Goal: Communication & Community: Answer question/provide support

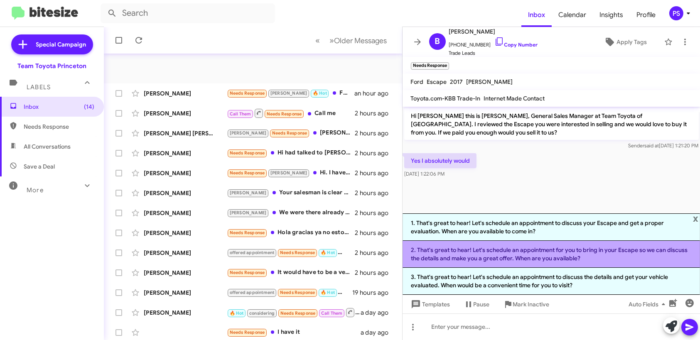
scroll to position [142, 0]
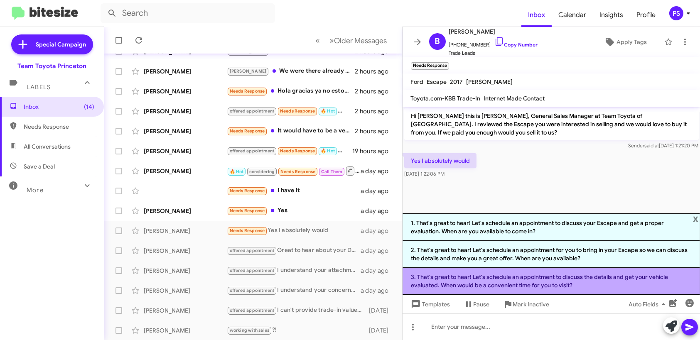
click at [470, 282] on li "3. That's great to hear! Let's schedule an appointment to discuss the details a…" at bounding box center [552, 281] width 298 height 27
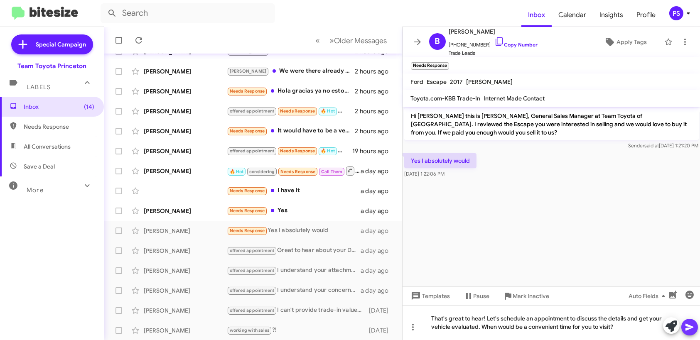
click at [689, 327] on icon at bounding box center [690, 327] width 10 height 10
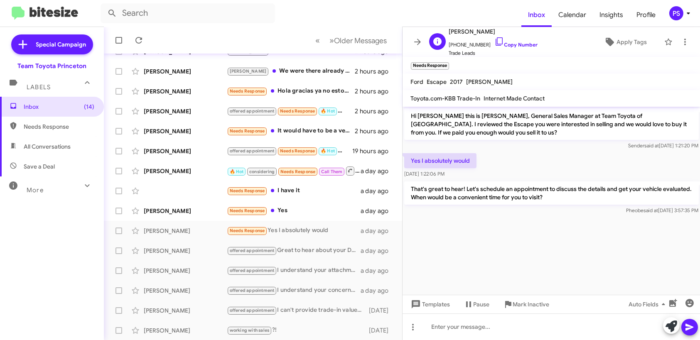
click at [629, 51] on div "B [PERSON_NAME] [PHONE_NUMBER] Copy Number Trade Leads Apply Tags" at bounding box center [543, 42] width 235 height 31
click at [628, 29] on div "B [PERSON_NAME] [PHONE_NUMBER] Copy Number Trade Leads Apply Tags" at bounding box center [543, 42] width 235 height 31
click at [629, 38] on span "Apply Tags" at bounding box center [632, 41] width 30 height 15
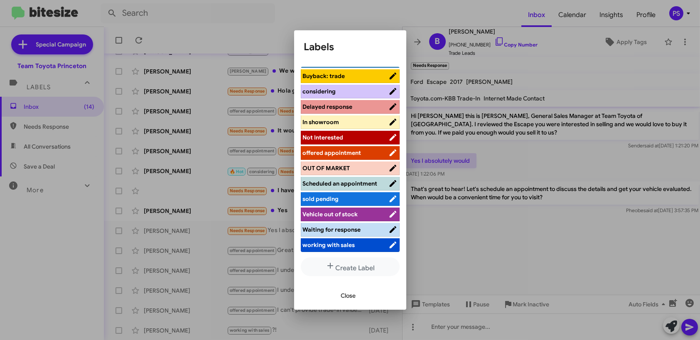
scroll to position [95, 0]
click at [360, 152] on li "offered appointment" at bounding box center [350, 153] width 99 height 14
click at [369, 149] on span "offered appointment" at bounding box center [346, 153] width 86 height 8
click at [349, 297] on span "Close" at bounding box center [348, 295] width 15 height 15
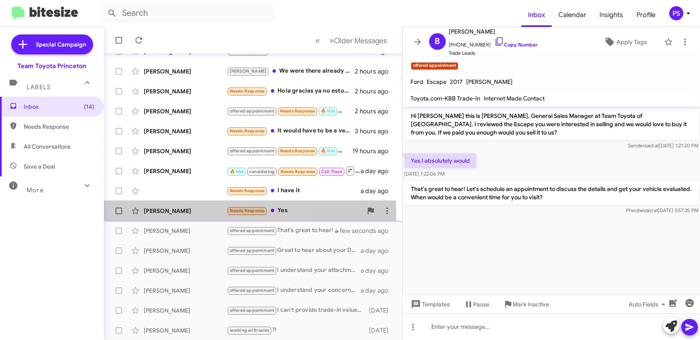
click at [195, 213] on div "[PERSON_NAME]" at bounding box center [185, 211] width 83 height 8
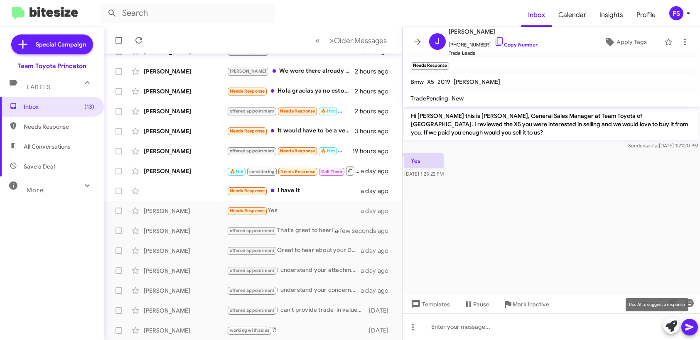
click at [665, 329] on button at bounding box center [671, 325] width 17 height 17
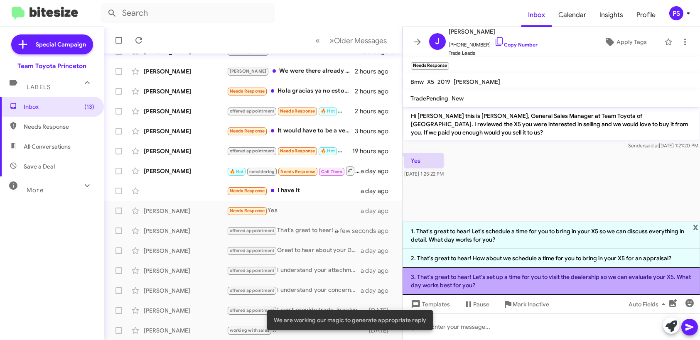
click at [553, 281] on li "3. That's great to hear! Let's set up a time for you to visit the dealership so…" at bounding box center [552, 281] width 298 height 27
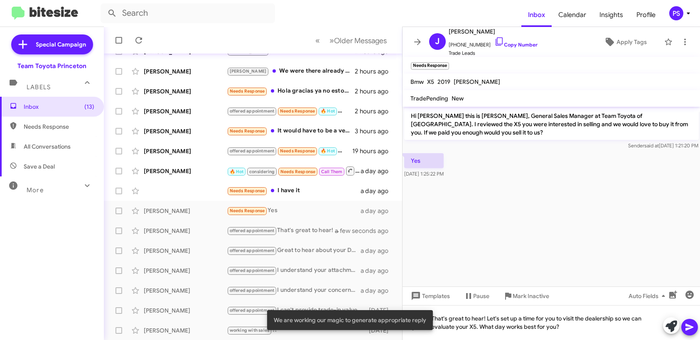
click at [688, 326] on icon at bounding box center [690, 327] width 8 height 7
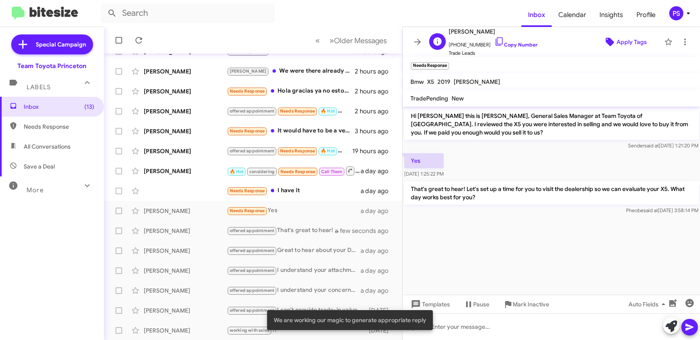
click at [623, 48] on span "Apply Tags" at bounding box center [632, 41] width 30 height 15
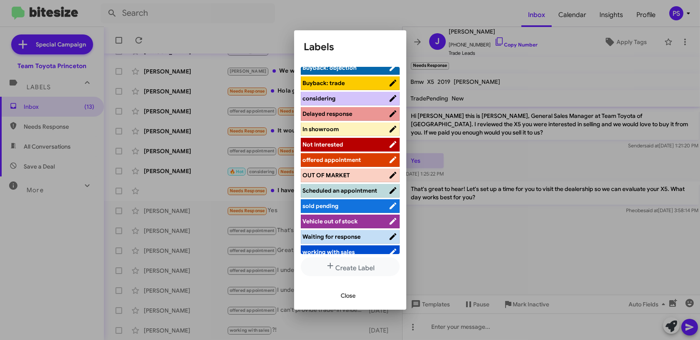
click at [368, 156] on span "offered appointment" at bounding box center [346, 160] width 86 height 8
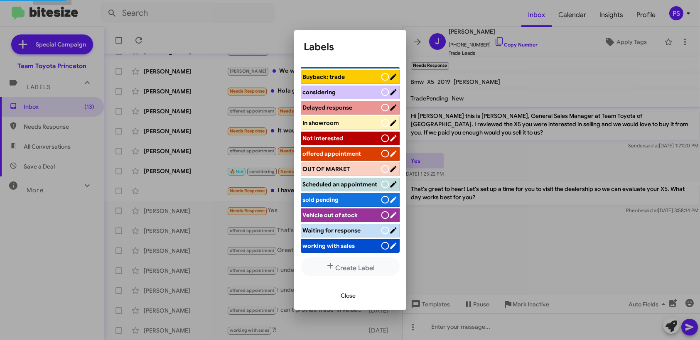
scroll to position [83, 0]
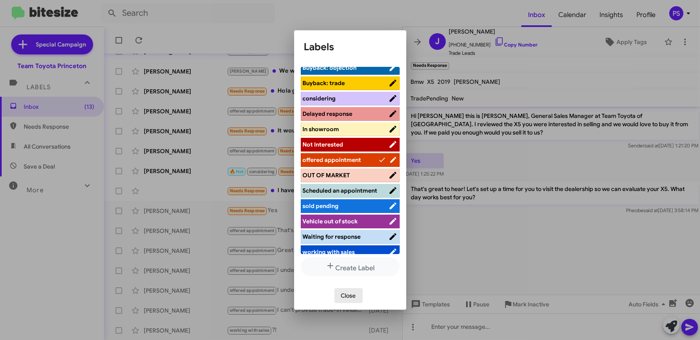
click at [354, 295] on span "Close" at bounding box center [348, 295] width 15 height 15
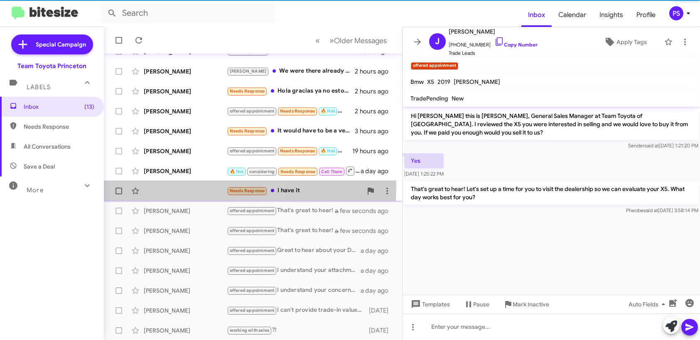
click at [182, 187] on div "Needs Response I have it a day ago" at bounding box center [253, 191] width 285 height 17
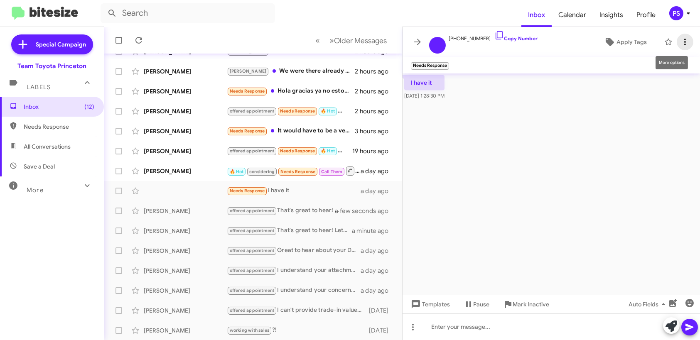
click at [682, 41] on icon at bounding box center [685, 42] width 10 height 10
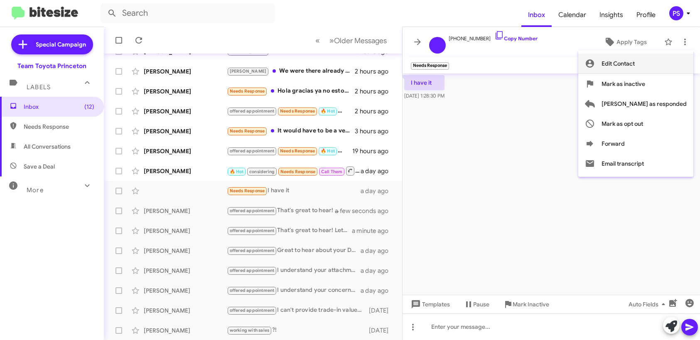
drag, startPoint x: 679, startPoint y: 126, endPoint x: 661, endPoint y: 76, distance: 53.4
click at [668, 63] on div "Edit Contact [PERSON_NAME] as inactive [PERSON_NAME] as responded [PERSON_NAME]…" at bounding box center [635, 114] width 115 height 120
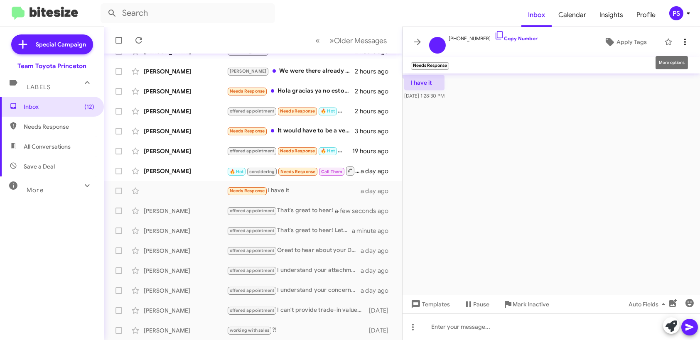
click at [685, 44] on icon at bounding box center [685, 42] width 2 height 7
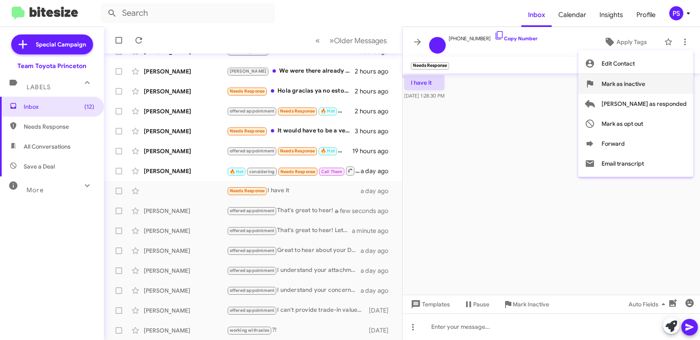
click at [645, 84] on span "Mark as inactive" at bounding box center [624, 84] width 44 height 20
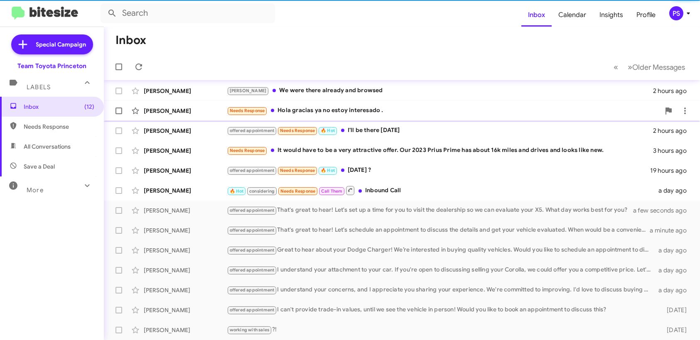
scroll to position [122, 0]
click at [408, 187] on div "🔥 Hot considering Needs Response Call Them Inbound Call" at bounding box center [443, 191] width 433 height 10
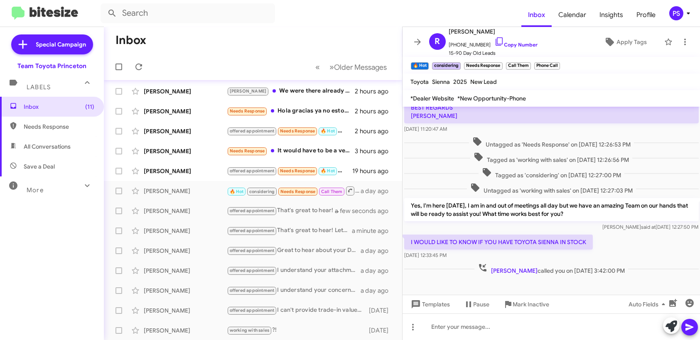
scroll to position [215, 0]
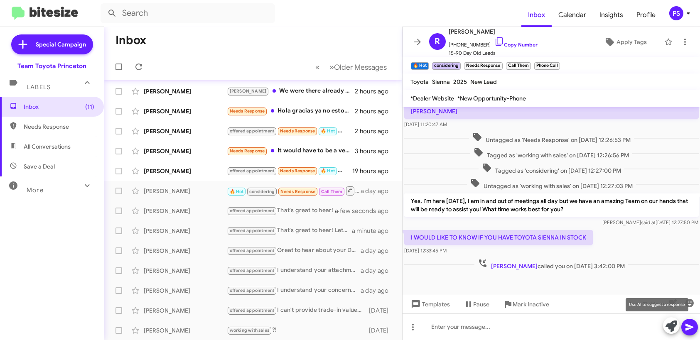
click at [669, 332] on icon at bounding box center [672, 327] width 12 height 12
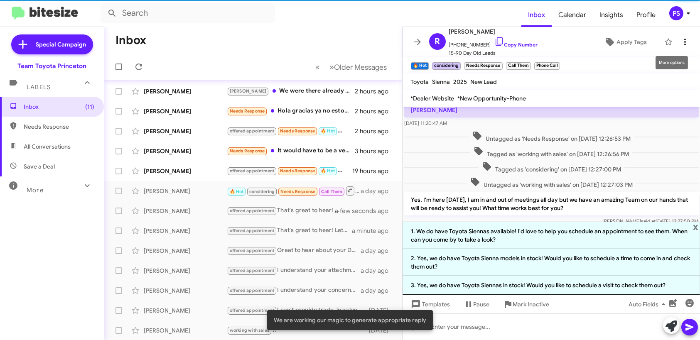
click at [683, 41] on icon at bounding box center [685, 42] width 10 height 10
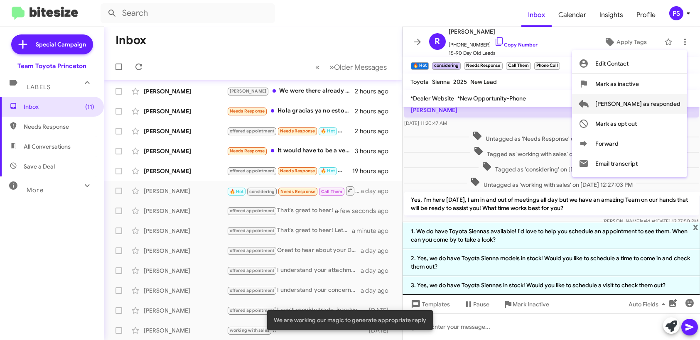
click at [663, 103] on span "[PERSON_NAME] as responded" at bounding box center [637, 104] width 85 height 20
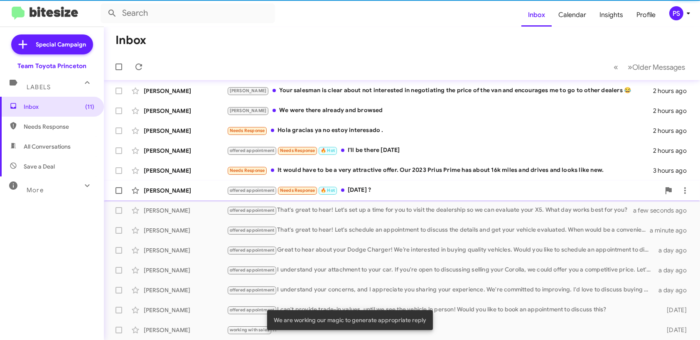
scroll to position [102, 0]
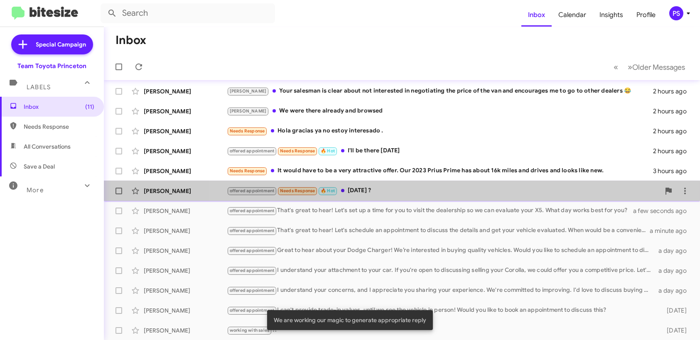
click at [447, 187] on div "offered appointment Needs Response 🔥 Hot [DATE] ?" at bounding box center [443, 191] width 433 height 10
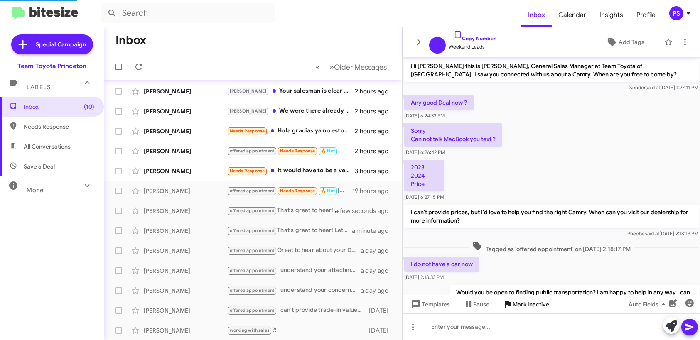
scroll to position [157, 0]
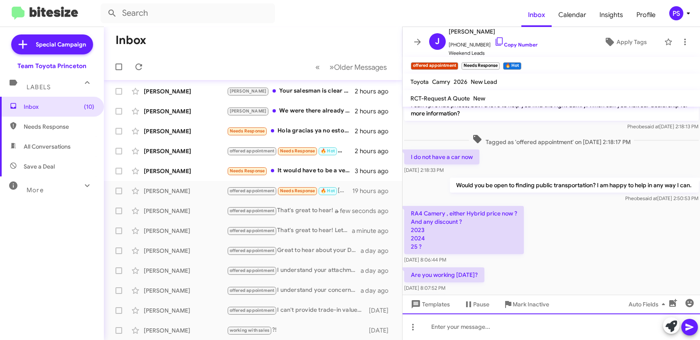
click at [528, 333] on div at bounding box center [552, 327] width 298 height 27
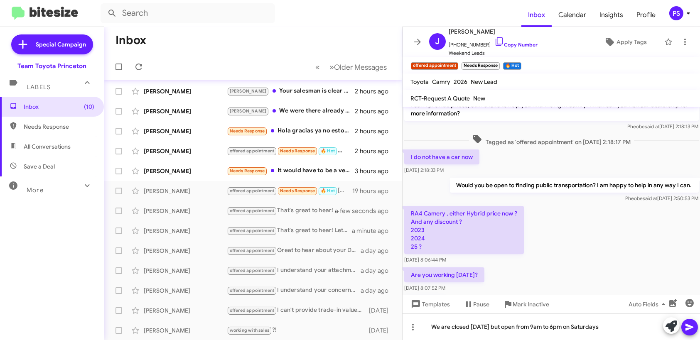
click at [690, 332] on icon at bounding box center [690, 327] width 10 height 10
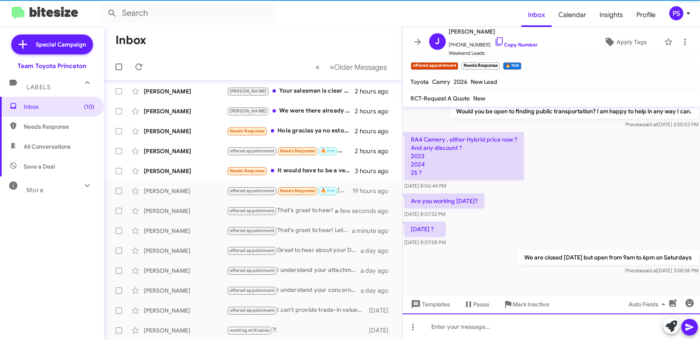
scroll to position [237, 0]
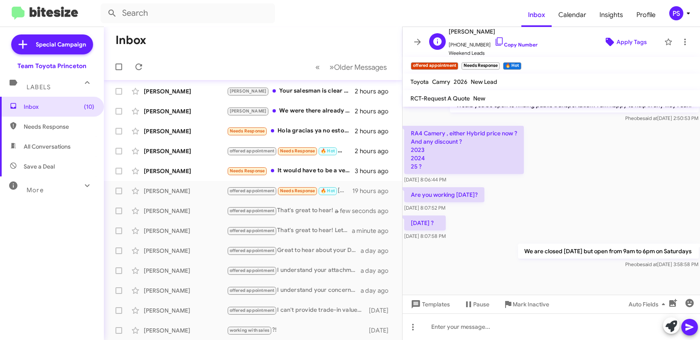
click at [633, 42] on span "Apply Tags" at bounding box center [632, 41] width 30 height 15
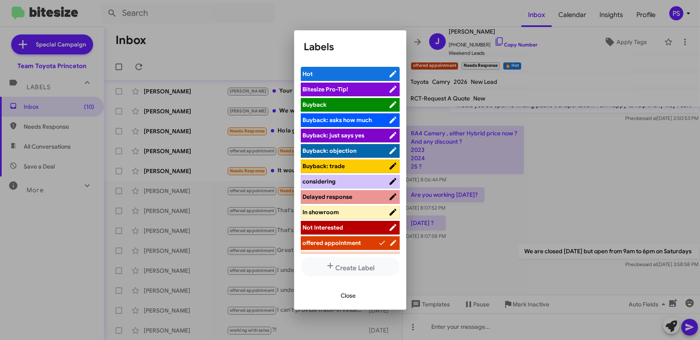
click at [355, 182] on span "considering" at bounding box center [346, 181] width 86 height 8
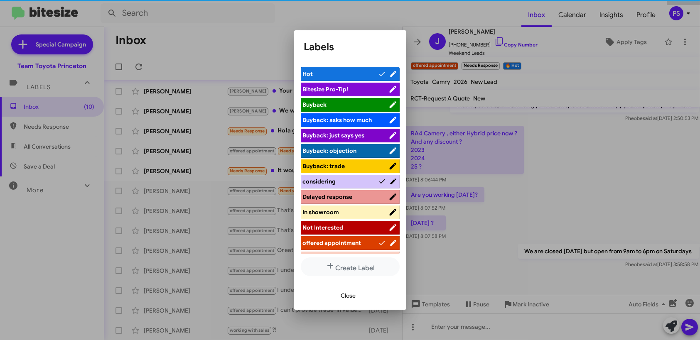
click at [347, 296] on span "Close" at bounding box center [348, 295] width 15 height 15
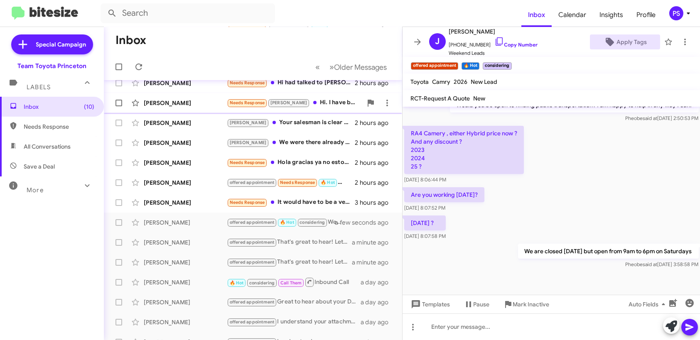
scroll to position [0, 0]
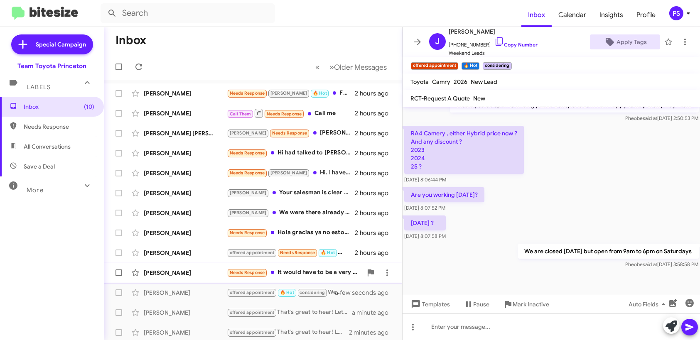
click at [342, 270] on div "Needs Response It would have to be a very attractive offer. Our 2023 Prius Prim…" at bounding box center [294, 273] width 135 height 10
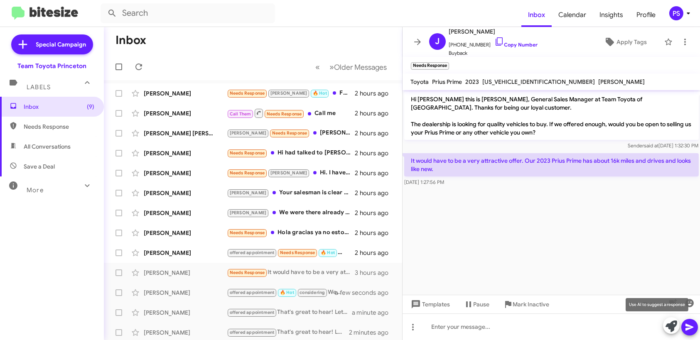
click at [667, 327] on icon at bounding box center [672, 327] width 12 height 12
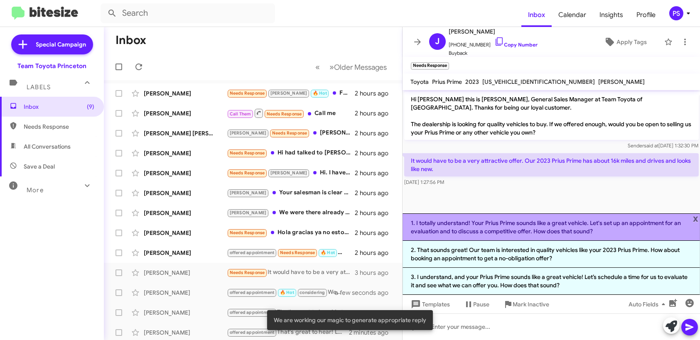
click at [503, 231] on li "1. I totally understand! Your Prius Prime sounds like a great vehicle. Let's se…" at bounding box center [552, 227] width 298 height 27
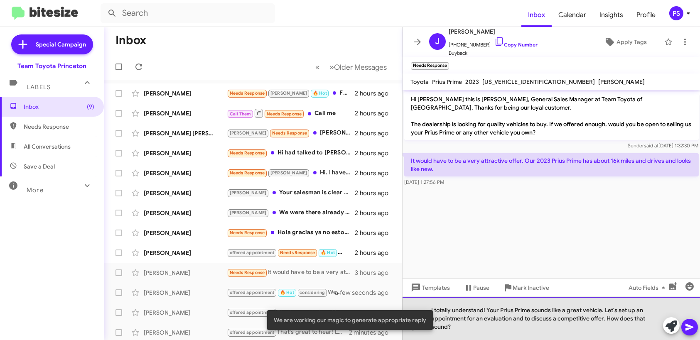
click at [609, 337] on div "I totally understand! Your Prius Prime sounds like a great vehicle. Let's set u…" at bounding box center [552, 318] width 298 height 43
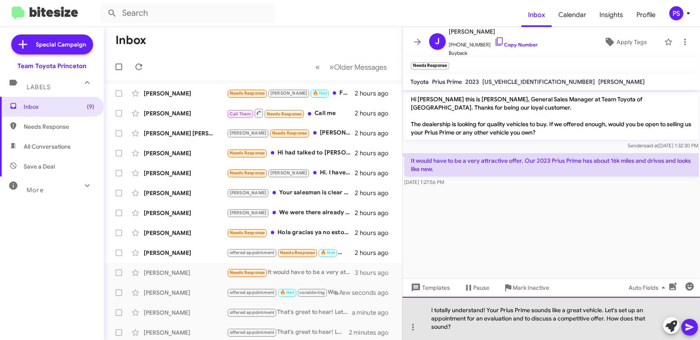
drag, startPoint x: 605, startPoint y: 310, endPoint x: 608, endPoint y: 319, distance: 9.6
click at [608, 319] on div "I totally understand! Your Prius Prime sounds like a great vehicle. Let's set u…" at bounding box center [552, 318] width 298 height 43
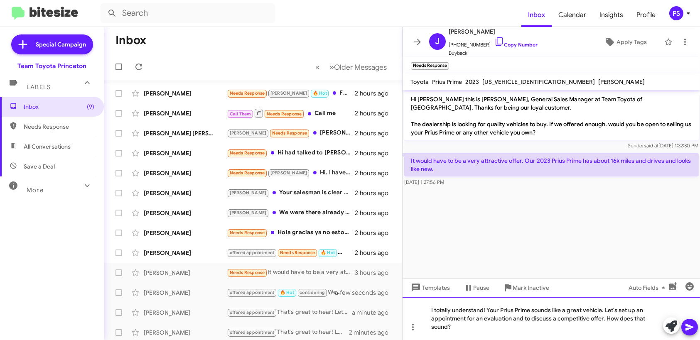
click at [603, 334] on div "I totally understand! Your Prius Prime sounds like a great vehicle. Let's set u…" at bounding box center [552, 318] width 298 height 43
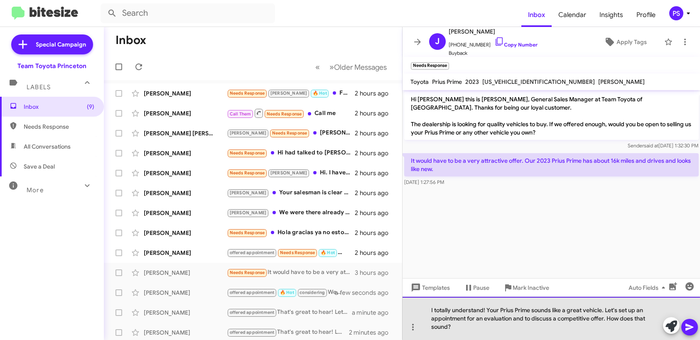
drag, startPoint x: 607, startPoint y: 307, endPoint x: 649, endPoint y: 310, distance: 41.2
click at [649, 310] on div "I totally understand! Your Prius Prime sounds like a great vehicle. Let's set u…" at bounding box center [552, 318] width 298 height 43
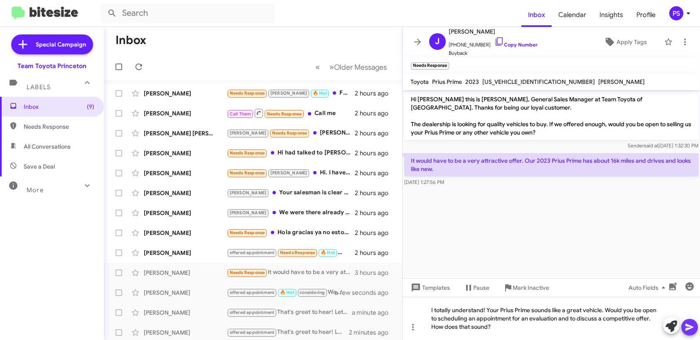
click at [688, 326] on icon at bounding box center [690, 327] width 8 height 7
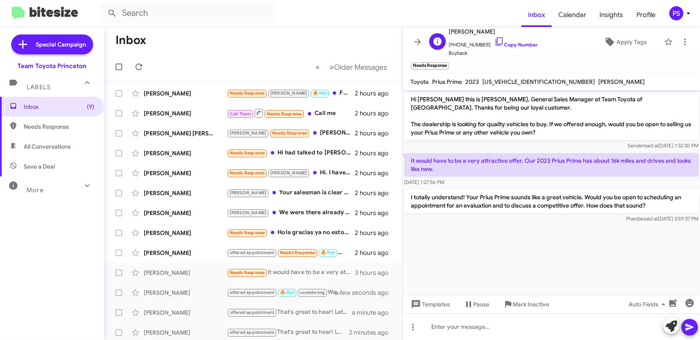
click at [611, 32] on div "[PERSON_NAME] [PHONE_NUMBER] Copy Number Buyback Apply Tags" at bounding box center [543, 42] width 235 height 31
click at [617, 39] on span "Apply Tags" at bounding box center [632, 41] width 30 height 15
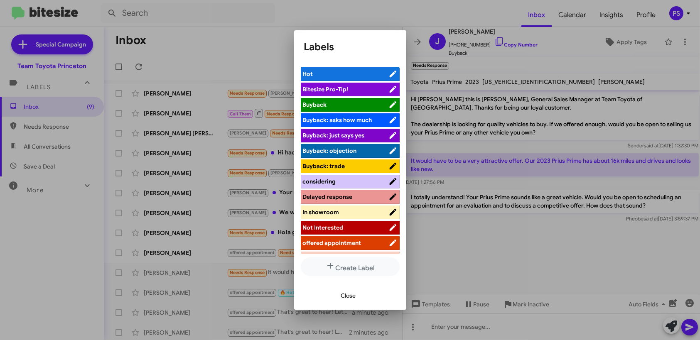
click at [364, 243] on span "offered appointment" at bounding box center [346, 243] width 86 height 8
click at [350, 300] on span "Close" at bounding box center [348, 295] width 15 height 15
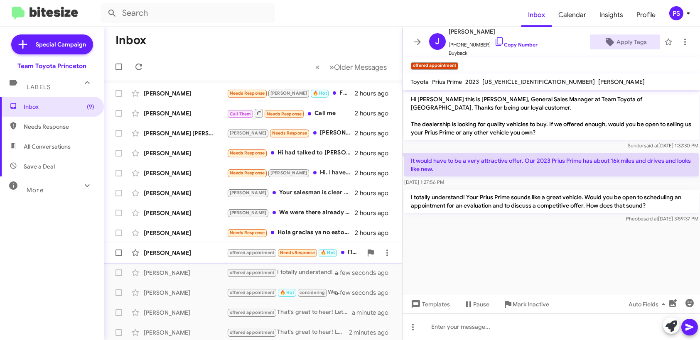
click at [164, 253] on div "[PERSON_NAME]" at bounding box center [185, 253] width 83 height 8
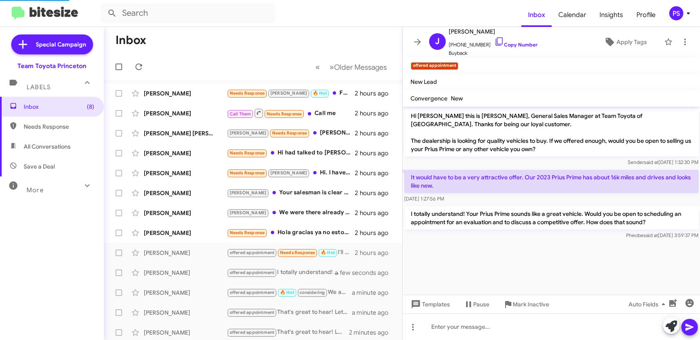
scroll to position [77, 0]
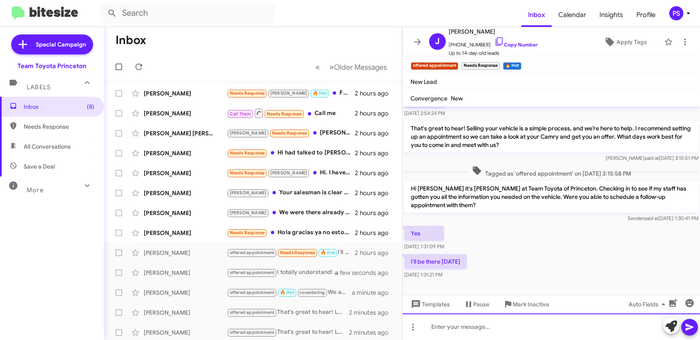
click at [641, 331] on div at bounding box center [552, 327] width 298 height 27
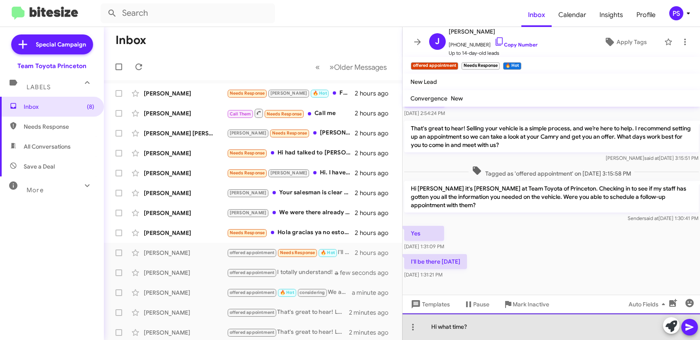
click at [438, 328] on div "Hi what time?" at bounding box center [552, 327] width 298 height 27
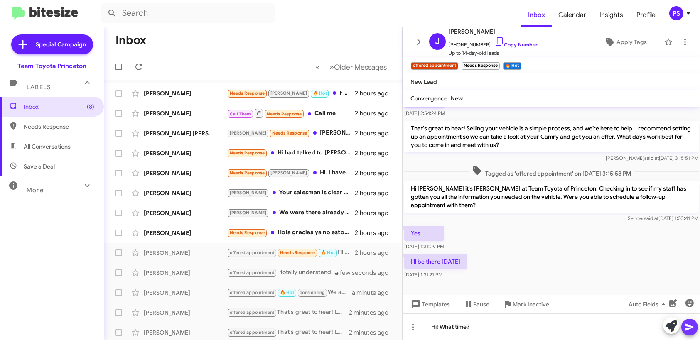
click at [693, 329] on icon at bounding box center [690, 327] width 10 height 10
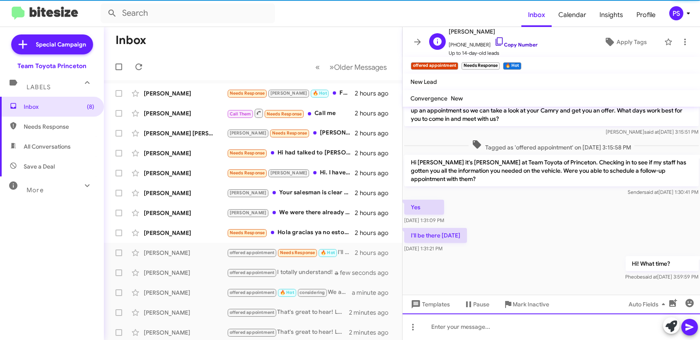
scroll to position [108, 0]
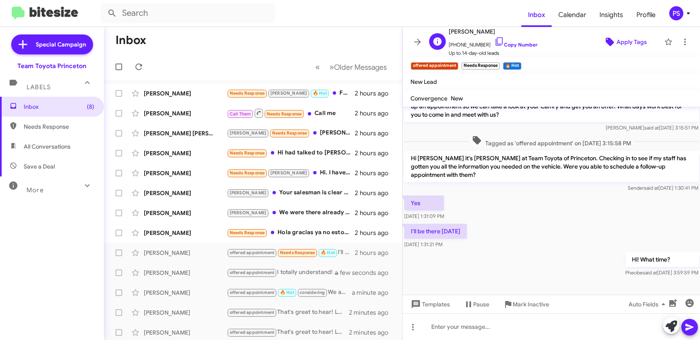
click at [617, 42] on span "Apply Tags" at bounding box center [632, 41] width 30 height 15
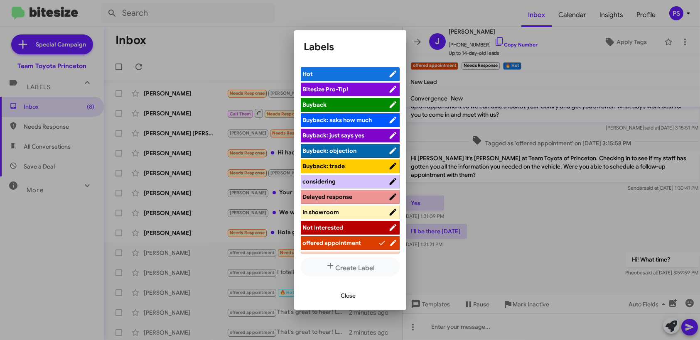
click at [354, 181] on span "considering" at bounding box center [346, 181] width 86 height 8
click at [343, 296] on span "Close" at bounding box center [348, 295] width 15 height 15
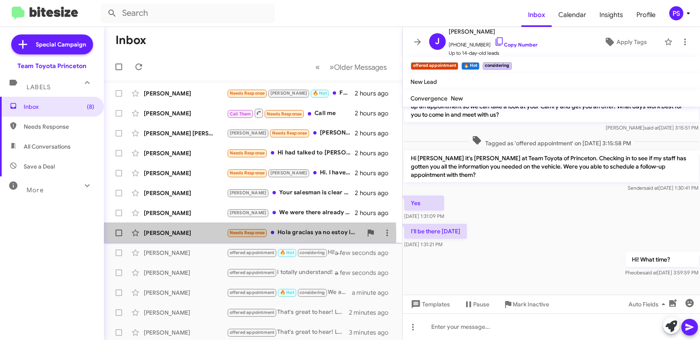
click at [192, 236] on div "[PERSON_NAME]" at bounding box center [185, 233] width 83 height 8
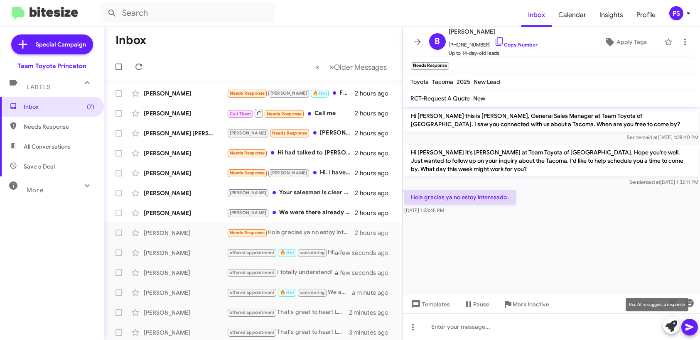
click at [672, 324] on icon at bounding box center [672, 327] width 12 height 12
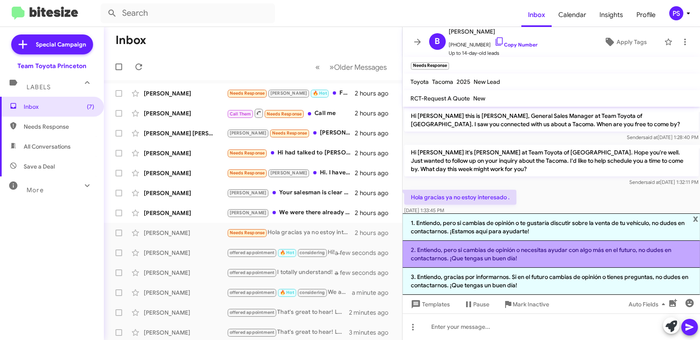
click at [600, 262] on li "2. Entiendo, pero si cambias de opinión o necesitas ayudar con algo más en el f…" at bounding box center [552, 254] width 298 height 27
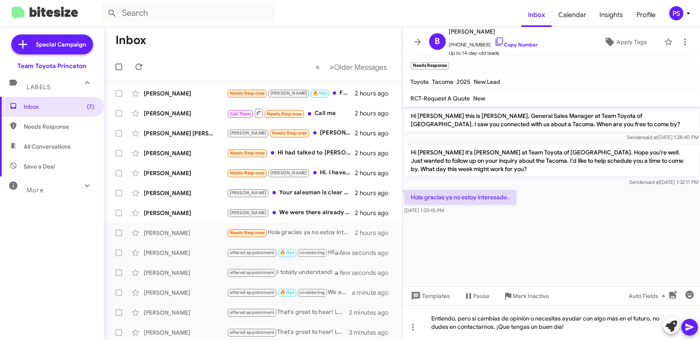
click at [693, 328] on icon at bounding box center [690, 327] width 8 height 7
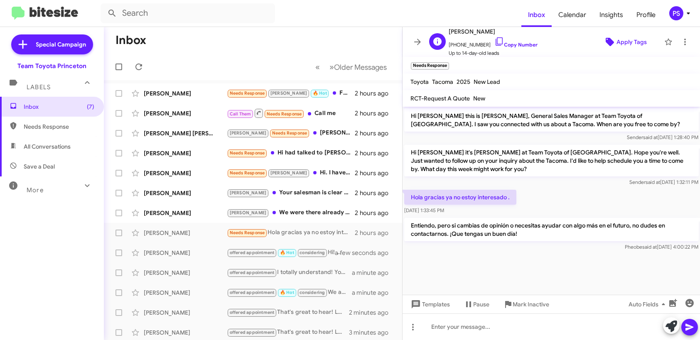
click at [629, 40] on span "Apply Tags" at bounding box center [632, 41] width 30 height 15
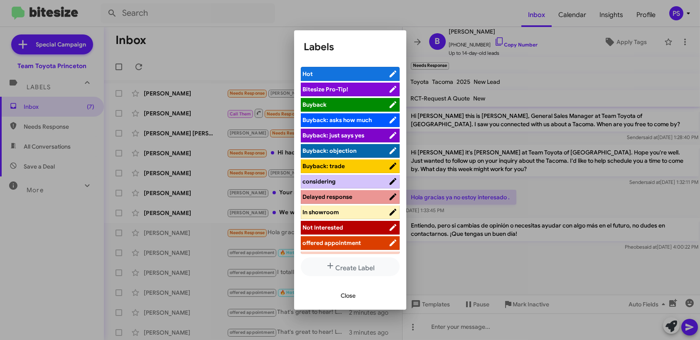
click at [543, 204] on div at bounding box center [350, 170] width 700 height 340
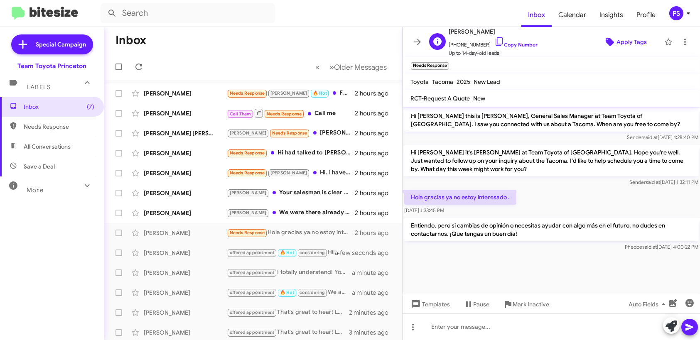
click at [617, 42] on span "Apply Tags" at bounding box center [632, 41] width 30 height 15
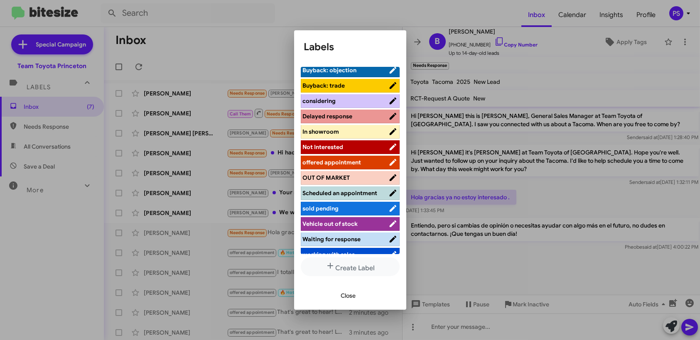
scroll to position [83, 0]
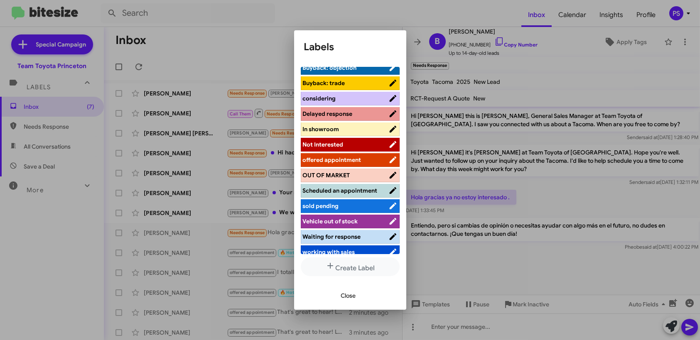
click at [344, 162] on span "offered appointment" at bounding box center [332, 159] width 59 height 7
click at [337, 96] on span "considering" at bounding box center [346, 98] width 86 height 8
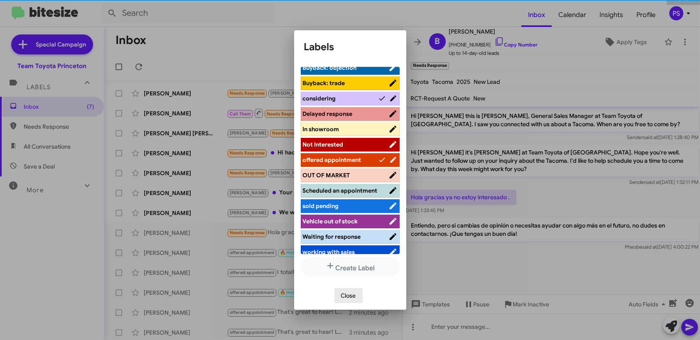
click at [346, 295] on span "Close" at bounding box center [348, 295] width 15 height 15
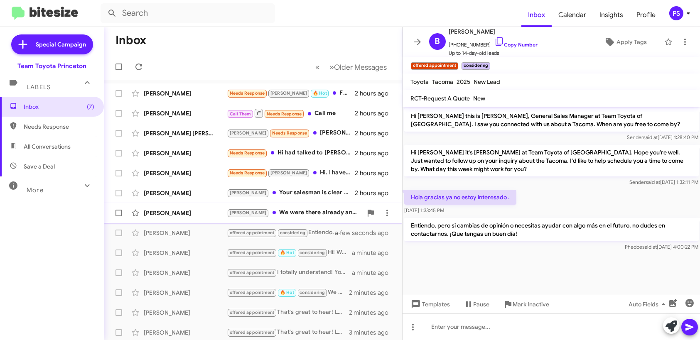
click at [278, 212] on div "[PERSON_NAME] We were there already and browsed" at bounding box center [294, 213] width 135 height 10
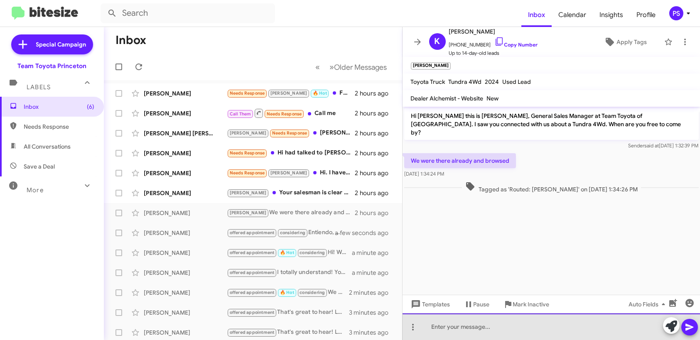
click at [596, 328] on div at bounding box center [552, 327] width 298 height 27
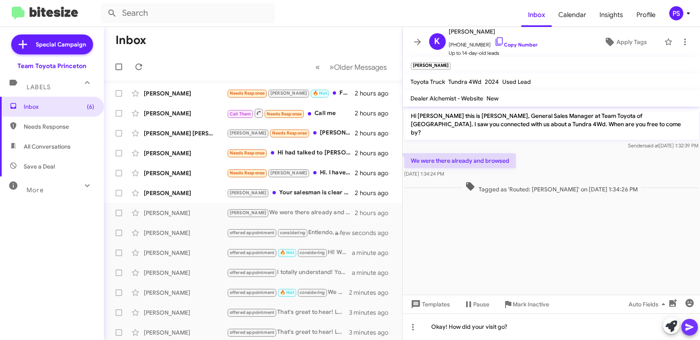
click at [693, 325] on icon at bounding box center [690, 327] width 10 height 10
click at [621, 44] on span "Apply Tags" at bounding box center [632, 41] width 30 height 15
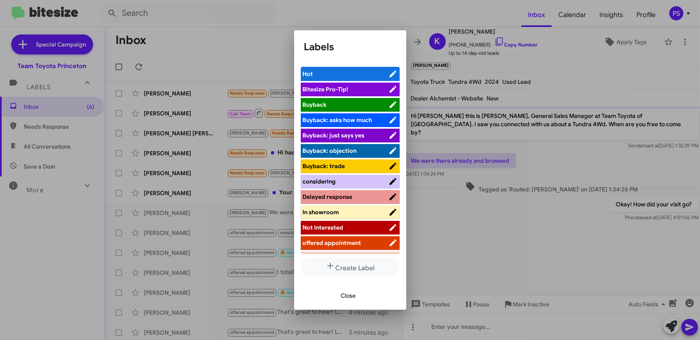
click at [345, 183] on span "considering" at bounding box center [346, 181] width 86 height 8
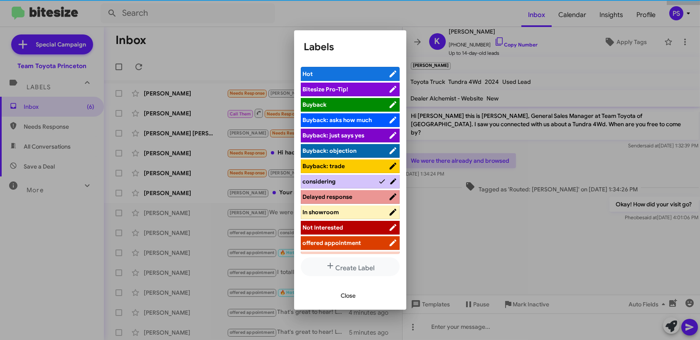
click at [348, 295] on span "Close" at bounding box center [348, 295] width 15 height 15
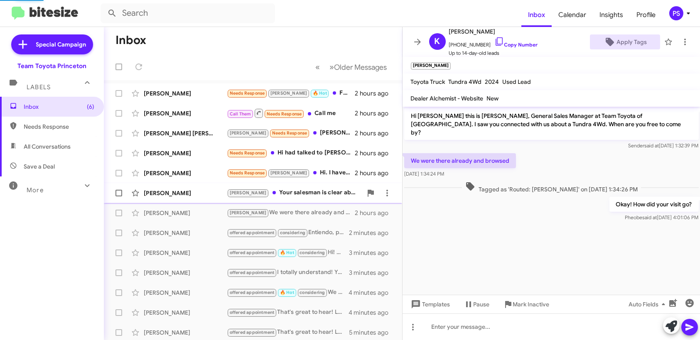
click at [311, 194] on div "[PERSON_NAME] Your salesman is clear about not interested in negotiating the pr…" at bounding box center [294, 193] width 135 height 10
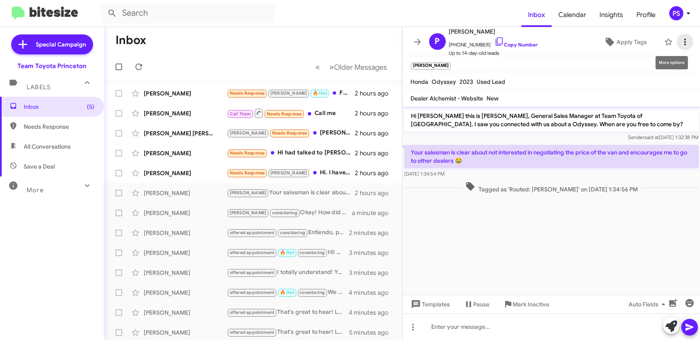
click at [680, 45] on icon at bounding box center [685, 42] width 10 height 10
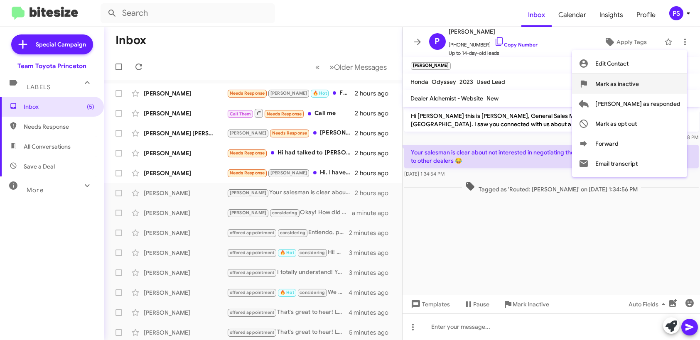
click at [639, 84] on span "Mark as inactive" at bounding box center [617, 84] width 44 height 20
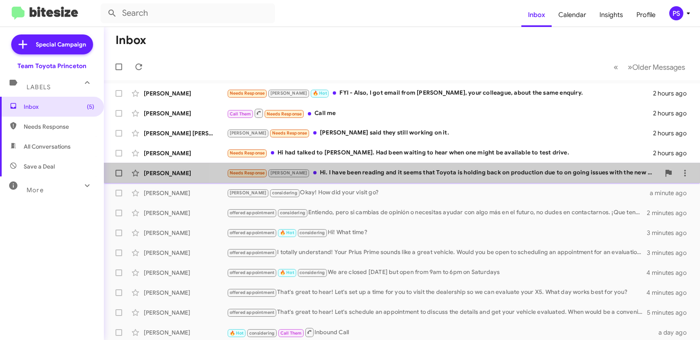
click at [452, 165] on div "[PERSON_NAME] Needs Response [PERSON_NAME]. I have been reading and it seems th…" at bounding box center [402, 173] width 583 height 17
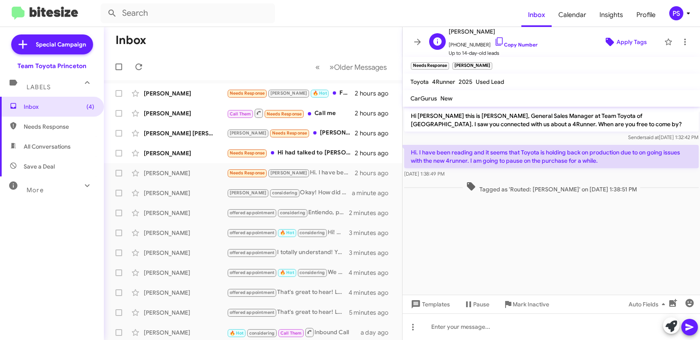
click at [625, 43] on span "Apply Tags" at bounding box center [632, 41] width 30 height 15
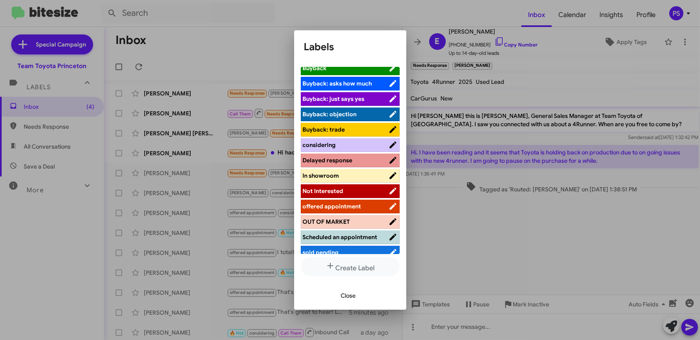
scroll to position [83, 0]
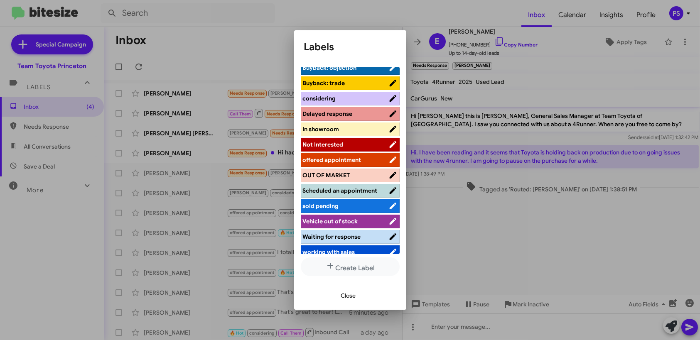
click at [342, 100] on span "considering" at bounding box center [346, 98] width 86 height 8
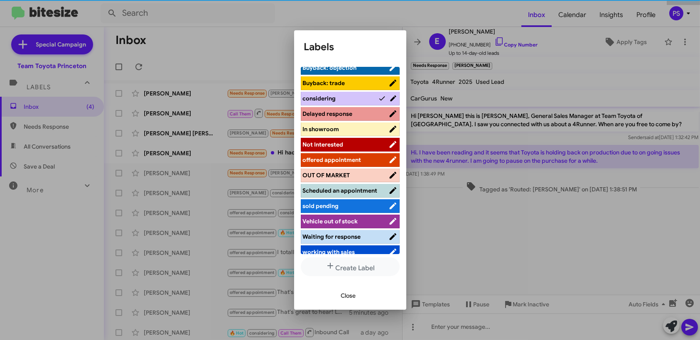
click at [344, 114] on span "Delayed response" at bounding box center [328, 113] width 50 height 7
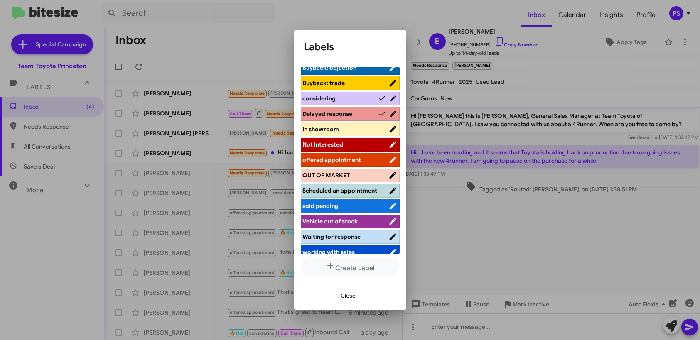
click at [353, 302] on span "Close" at bounding box center [348, 295] width 15 height 15
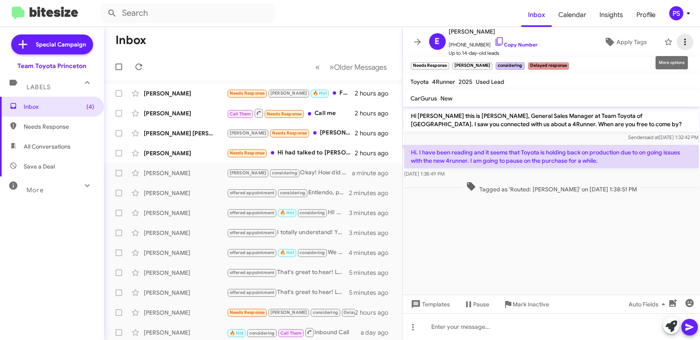
click at [681, 39] on icon at bounding box center [685, 42] width 10 height 10
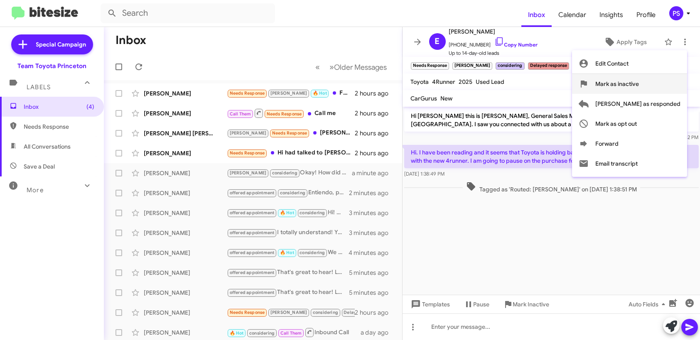
click at [639, 86] on span "Mark as inactive" at bounding box center [617, 84] width 44 height 20
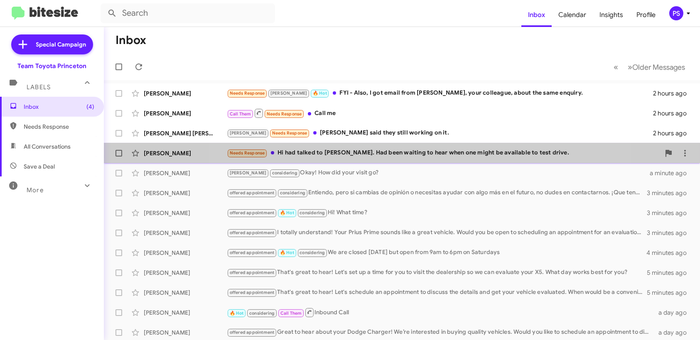
click at [424, 157] on div "Needs Response Hi had talked to [PERSON_NAME]. Had been waiting to hear when on…" at bounding box center [443, 153] width 433 height 10
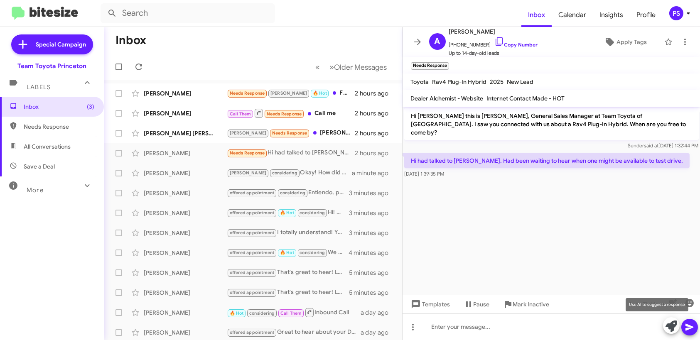
click at [669, 329] on icon at bounding box center [672, 327] width 12 height 12
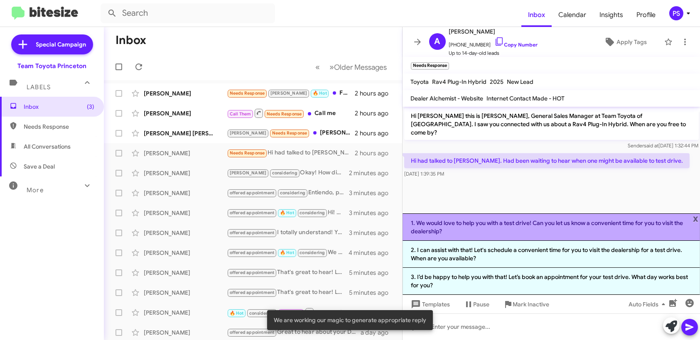
click at [585, 234] on li "1. We would love to help you with a test drive! Can you let us know a convenien…" at bounding box center [552, 227] width 298 height 27
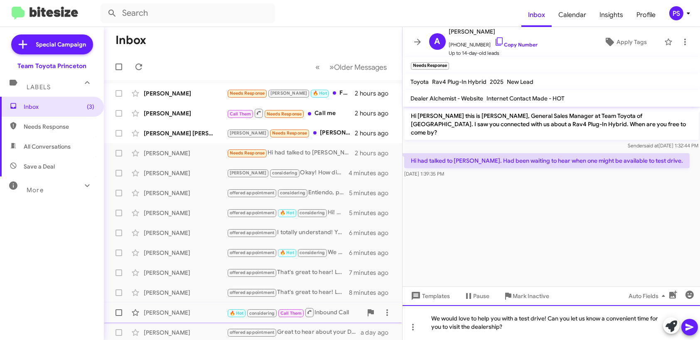
drag, startPoint x: 548, startPoint y: 317, endPoint x: 354, endPoint y: 316, distance: 194.5
click at [354, 316] on div "Inbox « Previous » Next Older Messages [PERSON_NAME] Needs Response [PERSON_NAM…" at bounding box center [402, 183] width 596 height 313
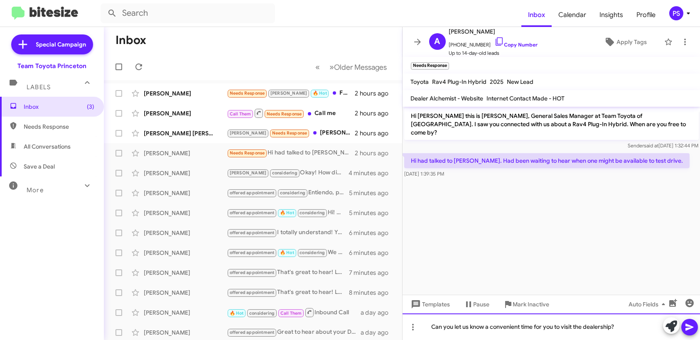
click at [433, 326] on div "Can you let us know a convenient time for you to visit the dealership?" at bounding box center [552, 327] width 298 height 27
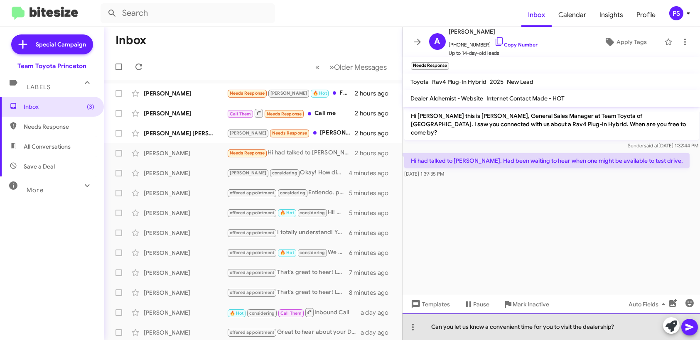
click at [624, 328] on div "Can you let us know a convenient time for you to visit the dealership?" at bounding box center [552, 327] width 298 height 27
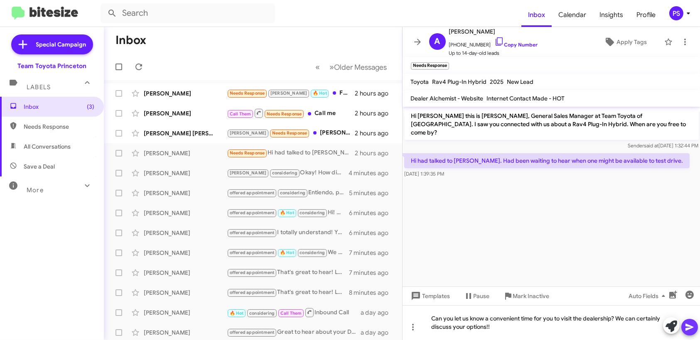
click at [688, 327] on icon at bounding box center [690, 327] width 10 height 10
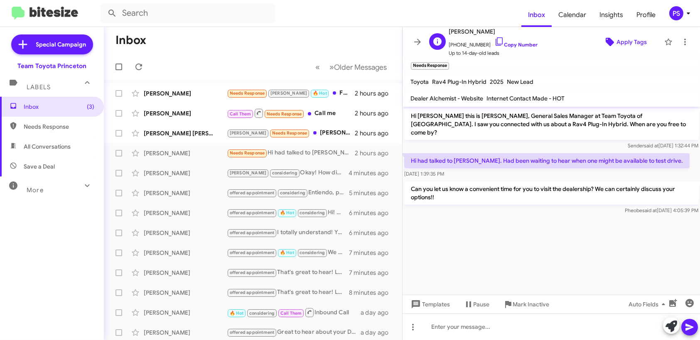
click at [631, 42] on span "Apply Tags" at bounding box center [632, 41] width 30 height 15
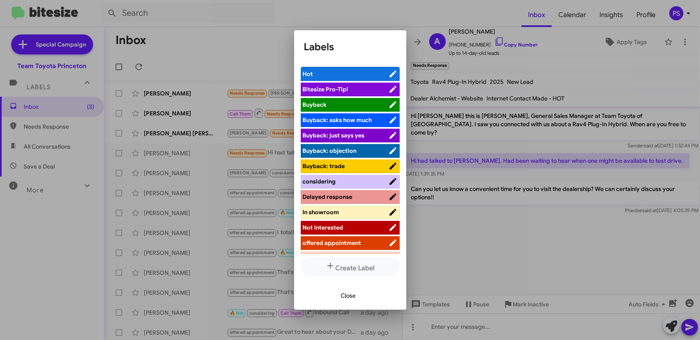
click at [352, 239] on span "offered appointment" at bounding box center [332, 242] width 59 height 7
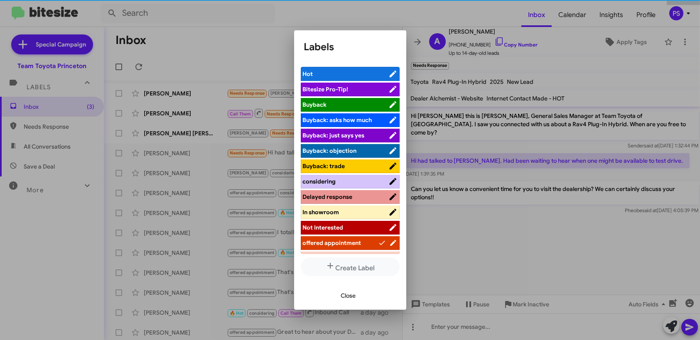
click at [350, 185] on span "considering" at bounding box center [346, 181] width 86 height 8
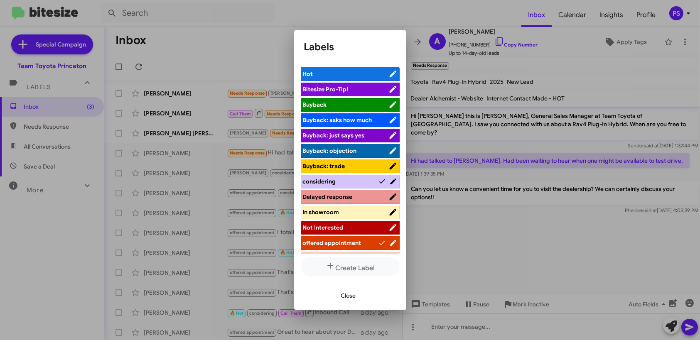
click at [352, 292] on span "Close" at bounding box center [348, 295] width 15 height 15
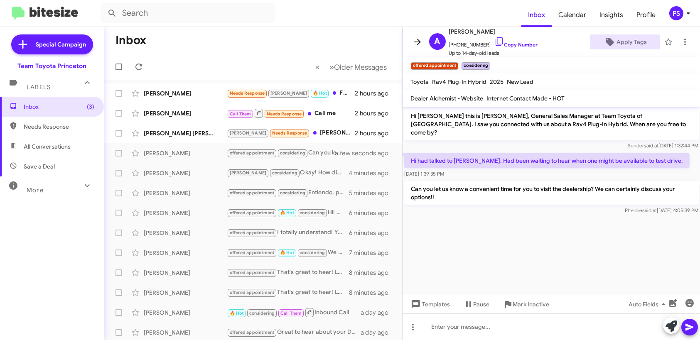
click at [416, 46] on icon at bounding box center [418, 42] width 10 height 10
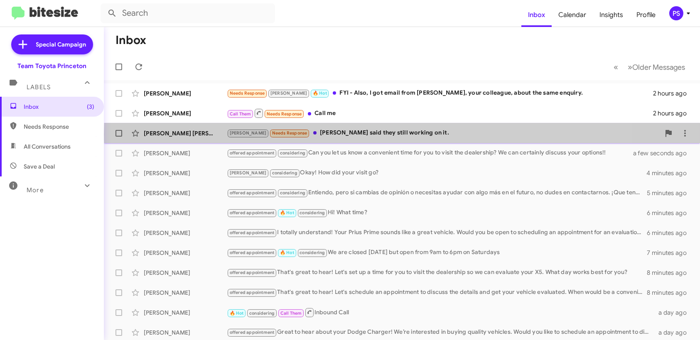
click at [403, 134] on div "[PERSON_NAME] Needs Response [PERSON_NAME] said they still working on it." at bounding box center [443, 133] width 433 height 10
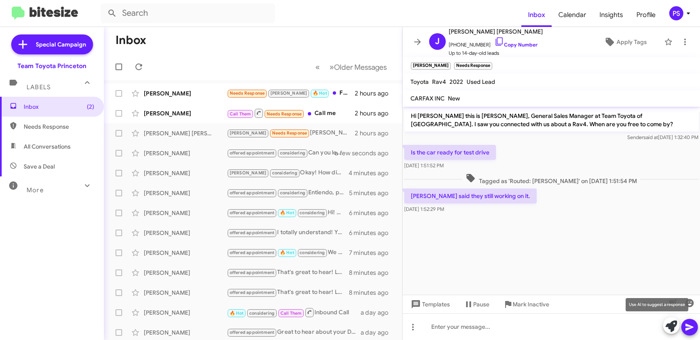
click at [672, 326] on icon at bounding box center [672, 327] width 12 height 12
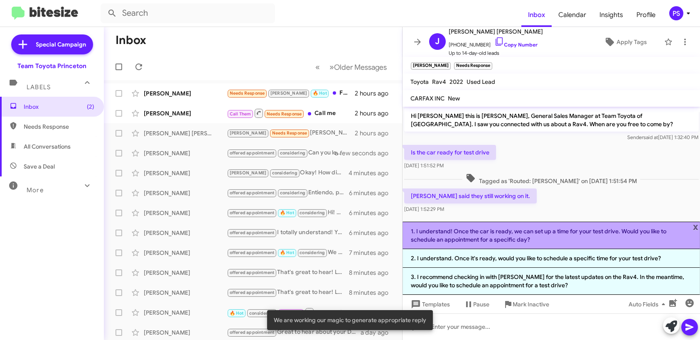
click at [588, 235] on li "1. I understand! Once the car is ready, we can set up a time for your test driv…" at bounding box center [552, 235] width 298 height 27
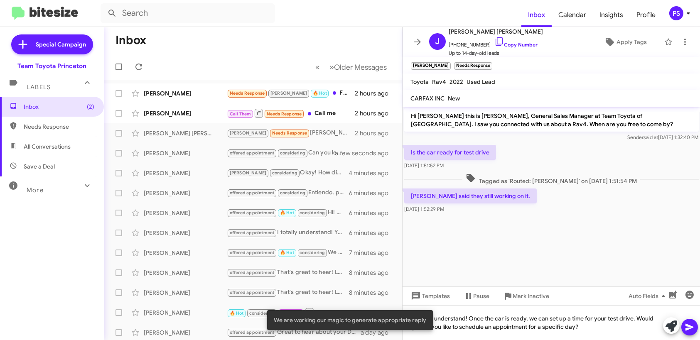
click at [695, 328] on button at bounding box center [689, 327] width 17 height 17
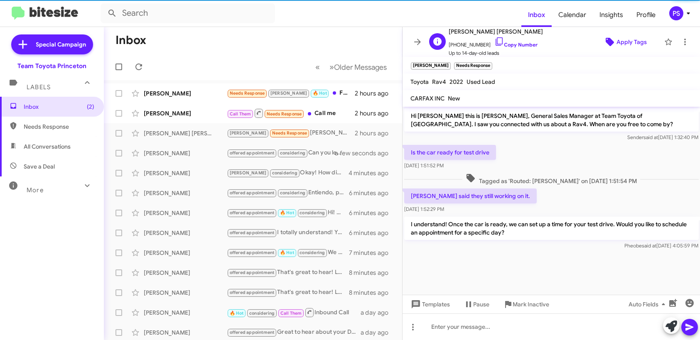
click at [628, 37] on span "Apply Tags" at bounding box center [632, 41] width 30 height 15
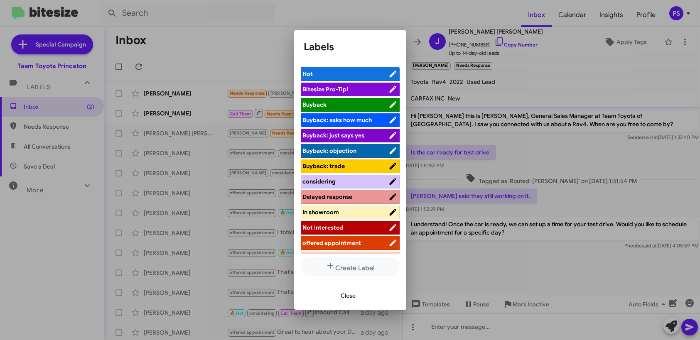
click at [341, 242] on span "offered appointment" at bounding box center [332, 242] width 59 height 7
click at [348, 189] on li "considering" at bounding box center [350, 182] width 99 height 14
click at [347, 299] on span "Close" at bounding box center [348, 295] width 15 height 15
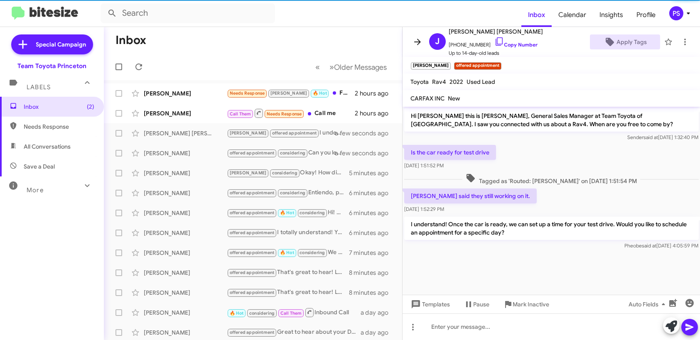
click at [420, 38] on icon at bounding box center [418, 42] width 10 height 10
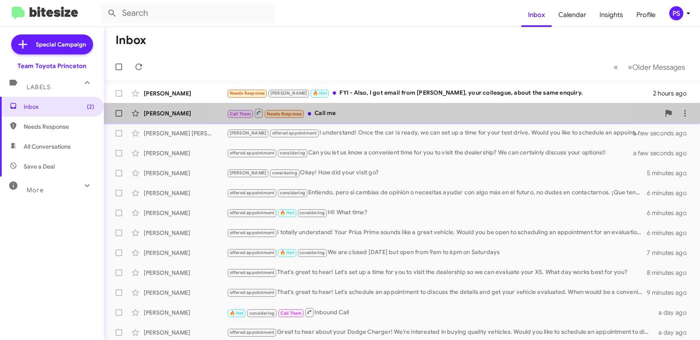
click at [416, 116] on div "Call Them Needs Response Call me" at bounding box center [443, 113] width 433 height 10
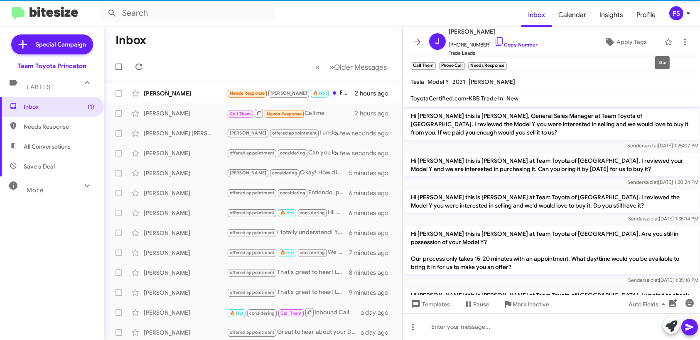
scroll to position [317, 0]
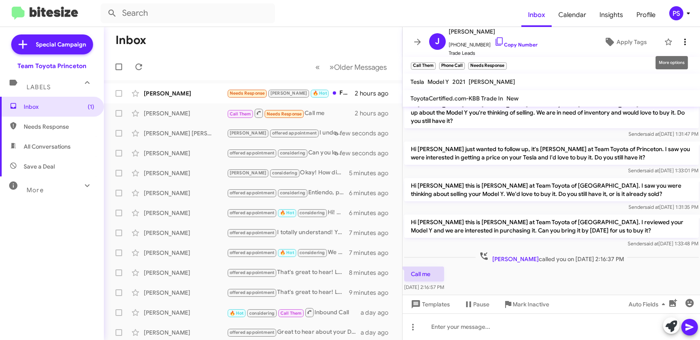
click at [680, 41] on icon at bounding box center [685, 42] width 10 height 10
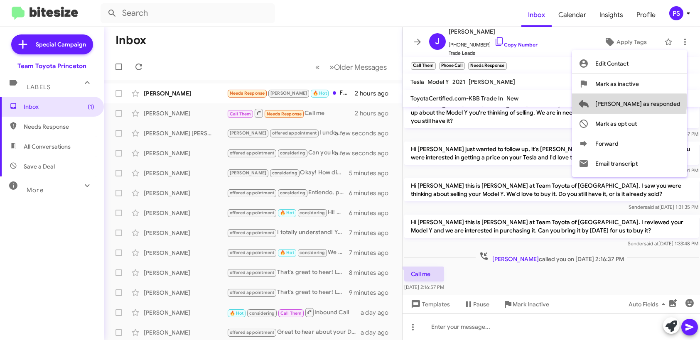
click at [663, 101] on span "[PERSON_NAME] as responded" at bounding box center [637, 104] width 85 height 20
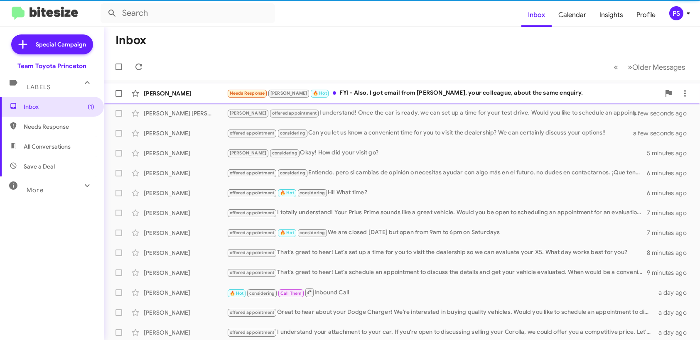
click at [395, 97] on div "Needs Response [PERSON_NAME] 🔥 Hot FYI - Also, I got email from [PERSON_NAME], …" at bounding box center [443, 94] width 433 height 10
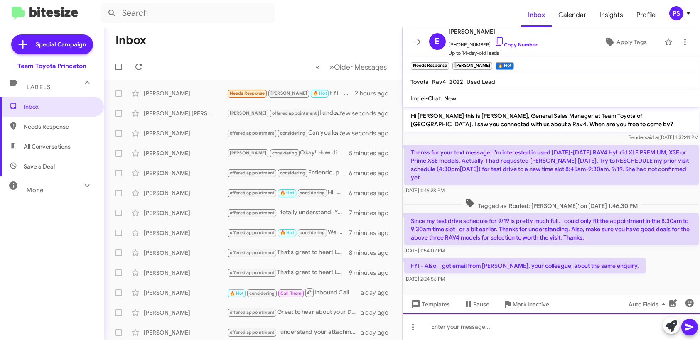
click at [569, 330] on div at bounding box center [552, 327] width 298 height 27
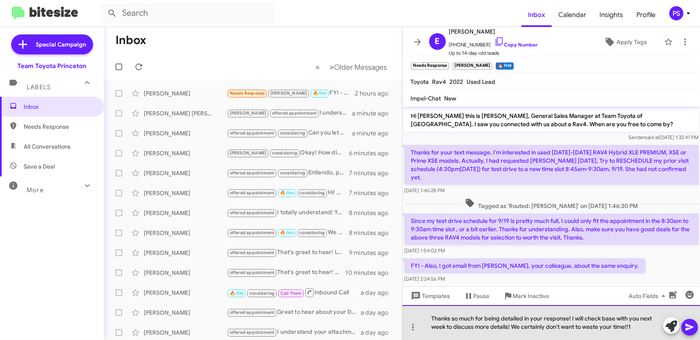
click at [642, 326] on div "Thanks so much for being detailed in your response! I will check base with you …" at bounding box center [552, 322] width 298 height 35
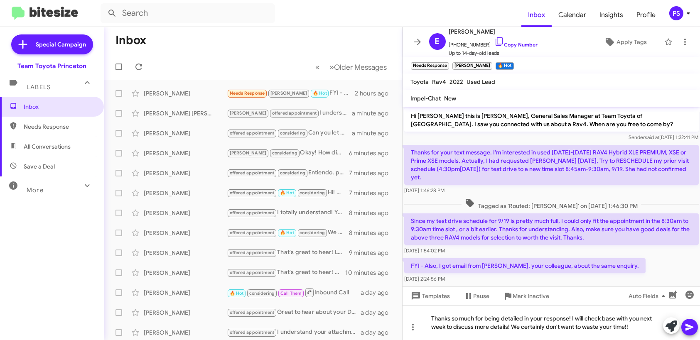
click at [691, 325] on icon at bounding box center [690, 327] width 10 height 10
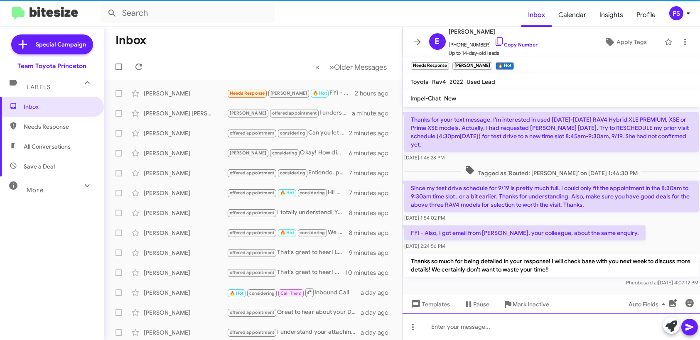
scroll to position [39, 0]
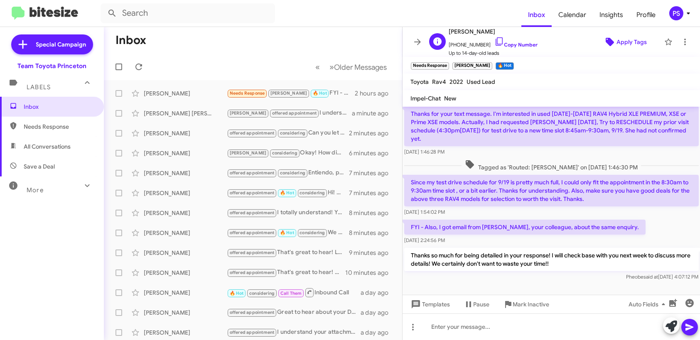
click at [632, 44] on span "Apply Tags" at bounding box center [632, 41] width 30 height 15
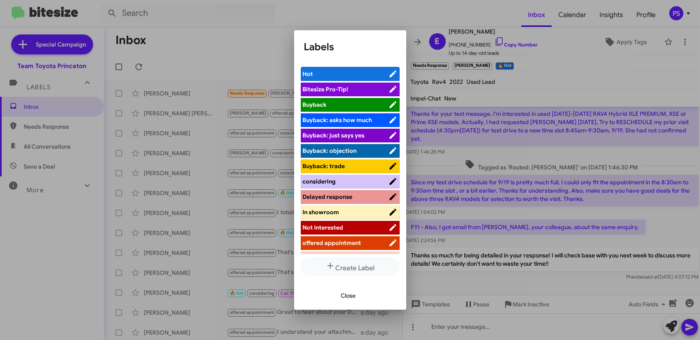
click at [350, 241] on span "offered appointment" at bounding box center [332, 242] width 59 height 7
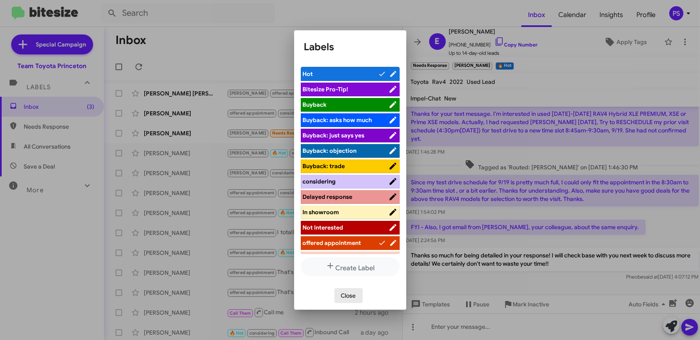
click at [359, 302] on button "Close" at bounding box center [348, 295] width 28 height 15
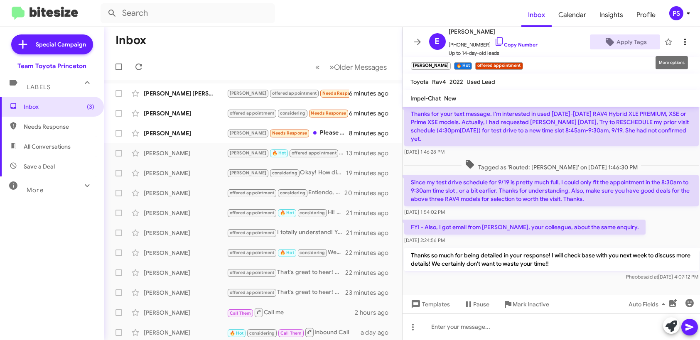
click at [680, 41] on icon at bounding box center [685, 42] width 10 height 10
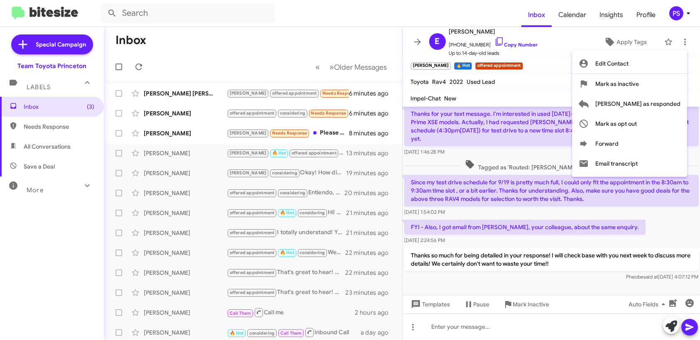
click at [575, 60] on div at bounding box center [350, 170] width 700 height 340
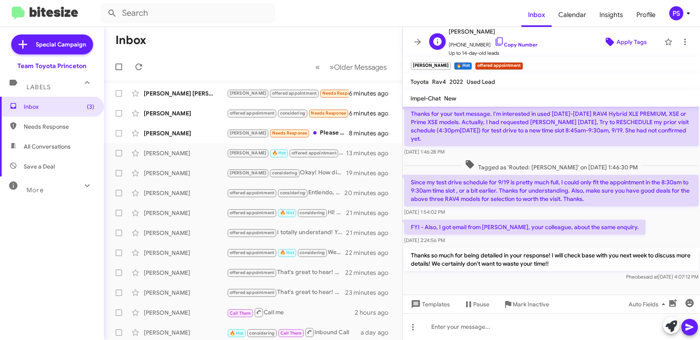
click at [608, 43] on icon at bounding box center [610, 42] width 8 height 8
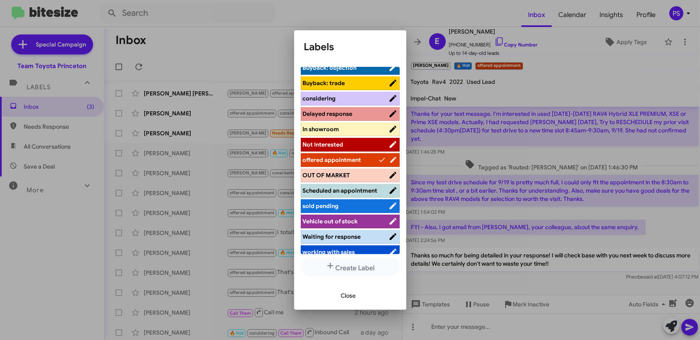
click at [352, 98] on span "considering" at bounding box center [346, 98] width 86 height 8
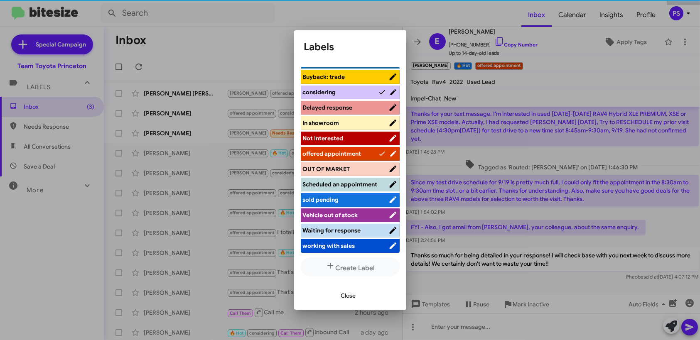
scroll to position [83, 0]
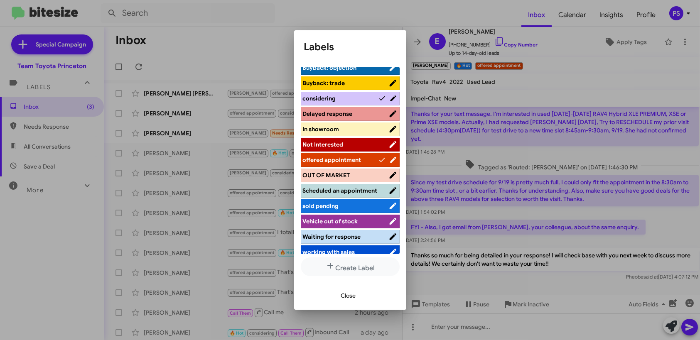
click at [363, 162] on span "offered appointment" at bounding box center [341, 160] width 76 height 8
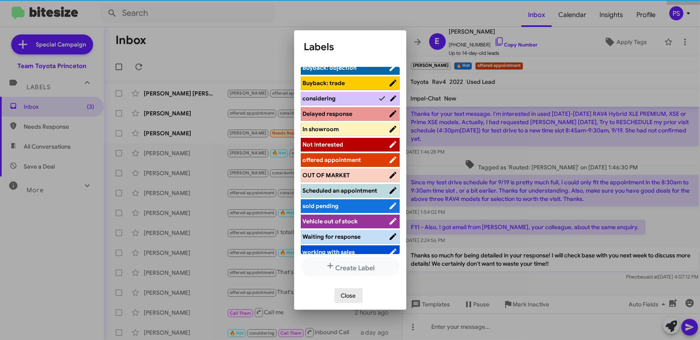
click at [347, 297] on span "Close" at bounding box center [348, 295] width 15 height 15
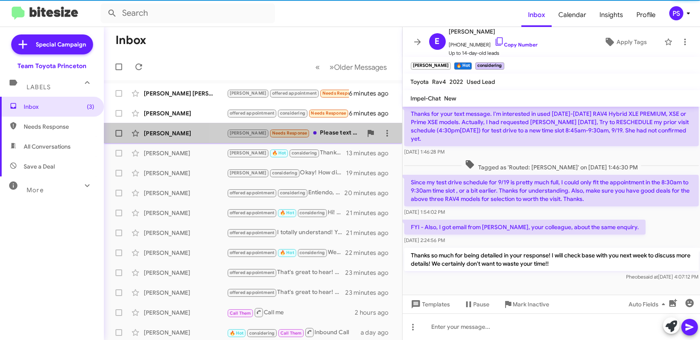
click at [332, 136] on div "[PERSON_NAME] Needs Response Please text me from the previous phone number whic…" at bounding box center [294, 133] width 135 height 10
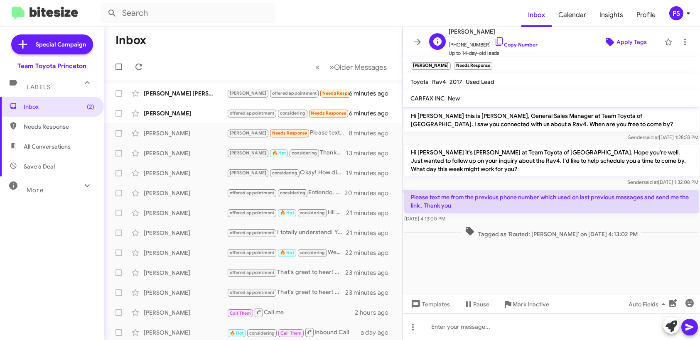
click at [622, 37] on span "Apply Tags" at bounding box center [632, 41] width 30 height 15
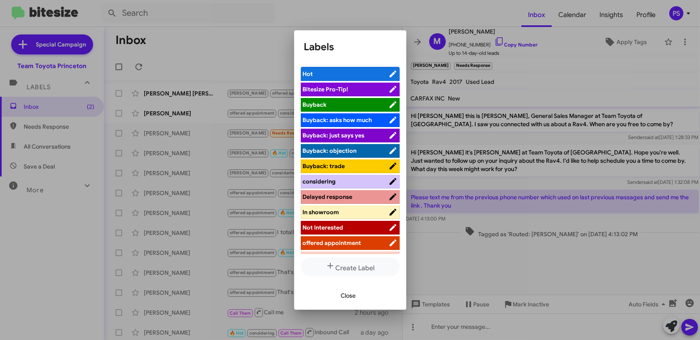
click at [340, 195] on span "Delayed response" at bounding box center [328, 196] width 50 height 7
click at [353, 296] on span "Close" at bounding box center [348, 295] width 15 height 15
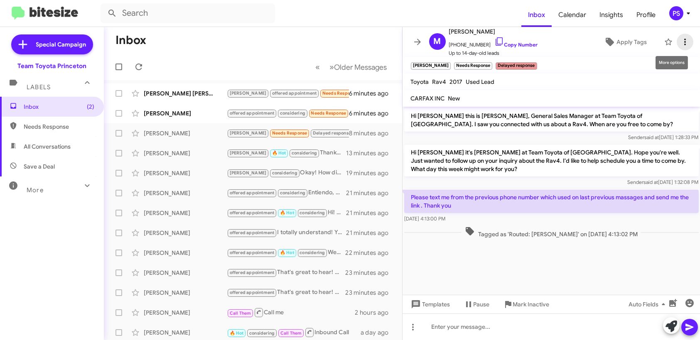
click at [686, 42] on span at bounding box center [685, 42] width 17 height 10
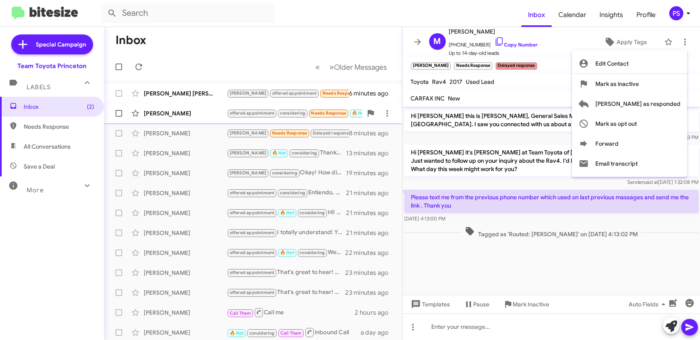
click at [665, 104] on span "[PERSON_NAME] as responded" at bounding box center [637, 104] width 85 height 20
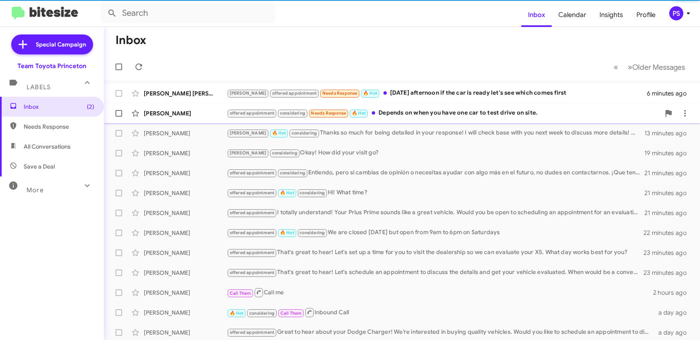
click at [443, 117] on div "offered appointment considering Needs Response 🔥 Hot Depends on when you have o…" at bounding box center [443, 113] width 433 height 10
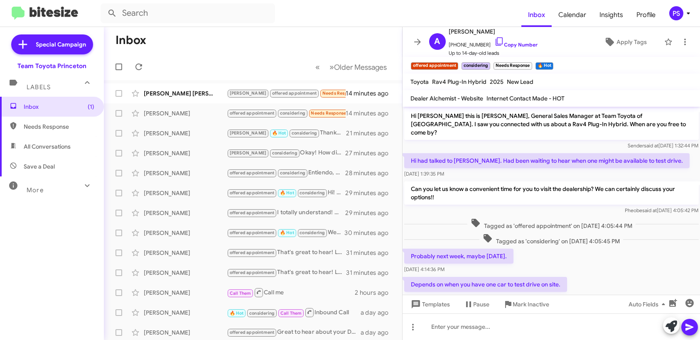
click at [588, 247] on div "Probably next week, maybe [DATE]. [DATE] 4:14:36 PM" at bounding box center [552, 261] width 298 height 28
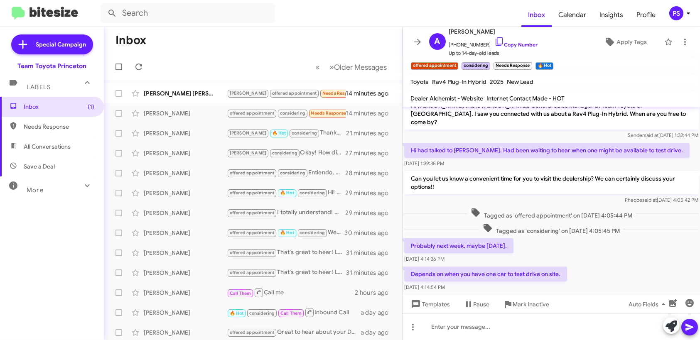
scroll to position [15, 0]
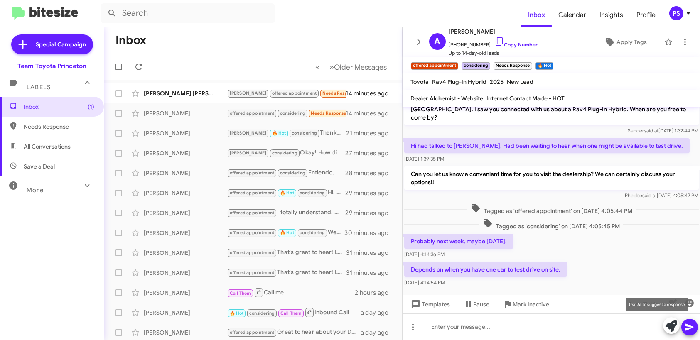
click at [675, 330] on icon at bounding box center [672, 327] width 12 height 12
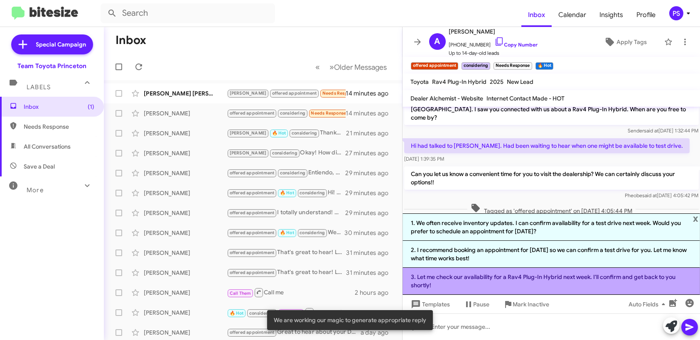
click at [580, 282] on li "3. Let me check our availability for a Rav4 Plug-In Hybrid next week. I'll conf…" at bounding box center [552, 281] width 298 height 27
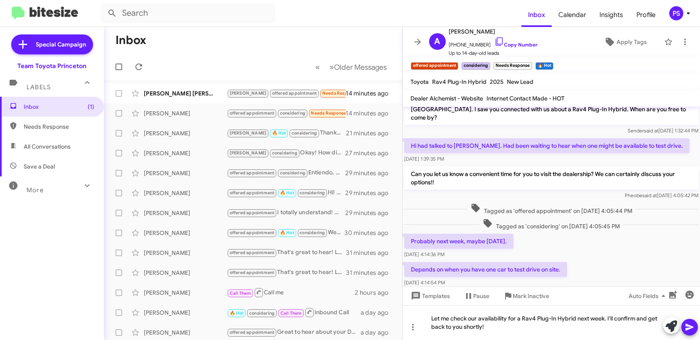
click at [690, 330] on icon at bounding box center [690, 327] width 10 height 10
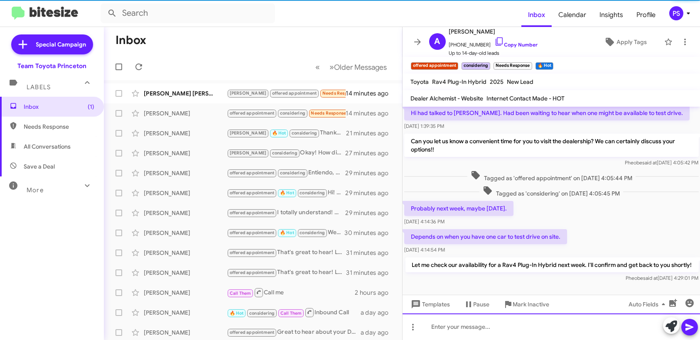
scroll to position [54, 0]
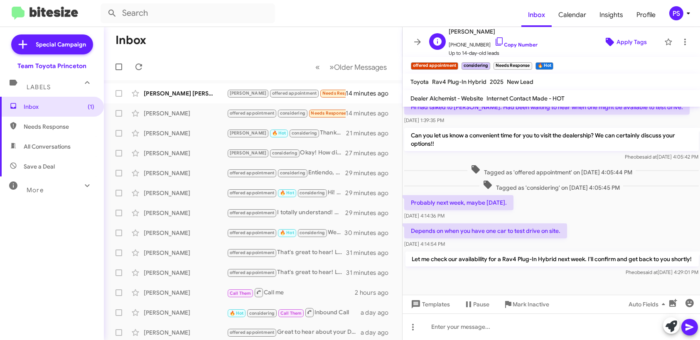
click at [617, 38] on span "Apply Tags" at bounding box center [632, 41] width 30 height 15
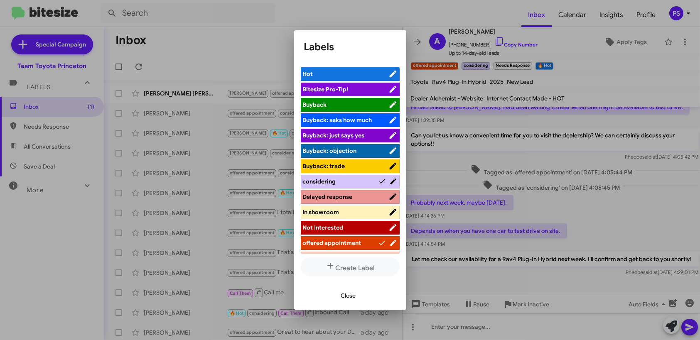
click at [352, 244] on span "offered appointment" at bounding box center [332, 242] width 59 height 7
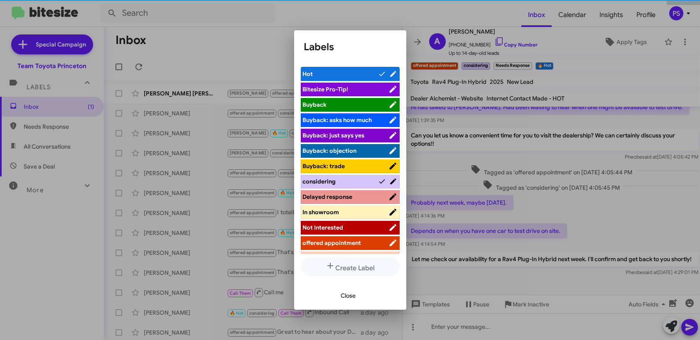
click at [352, 294] on span "Close" at bounding box center [348, 295] width 15 height 15
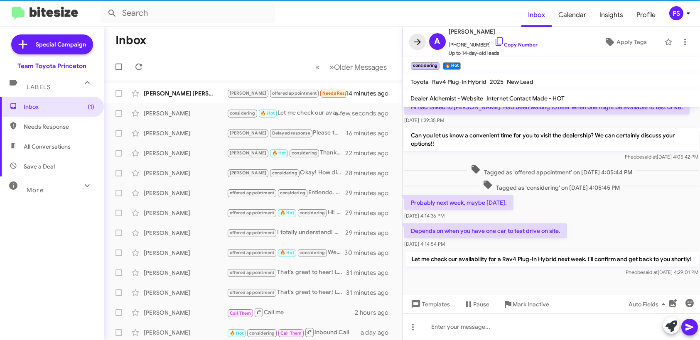
click at [416, 43] on icon at bounding box center [418, 42] width 10 height 10
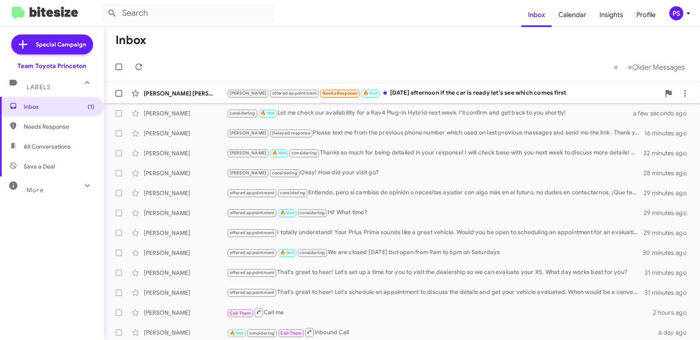
click at [420, 94] on div "[PERSON_NAME] offered appointment Needs Response 🔥 Hot [DATE] afternoon if the …" at bounding box center [443, 94] width 433 height 10
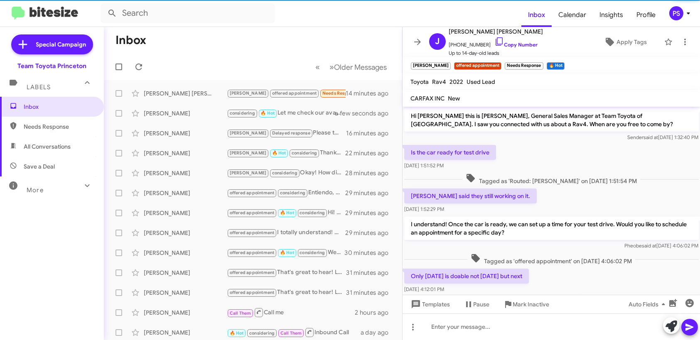
scroll to position [45, 0]
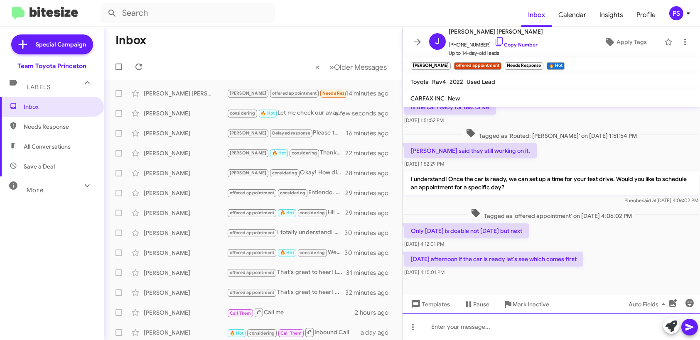
click at [538, 336] on div at bounding box center [552, 327] width 298 height 27
click at [496, 44] on icon at bounding box center [499, 41] width 7 height 8
click at [494, 39] on icon at bounding box center [499, 42] width 10 height 10
click at [411, 332] on icon at bounding box center [413, 327] width 10 height 10
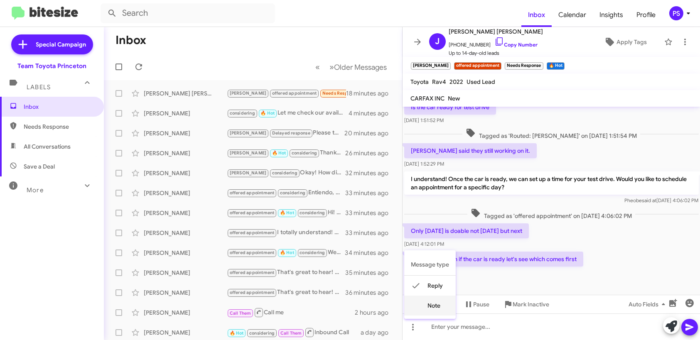
click at [421, 310] on mat-icon at bounding box center [416, 306] width 10 height 10
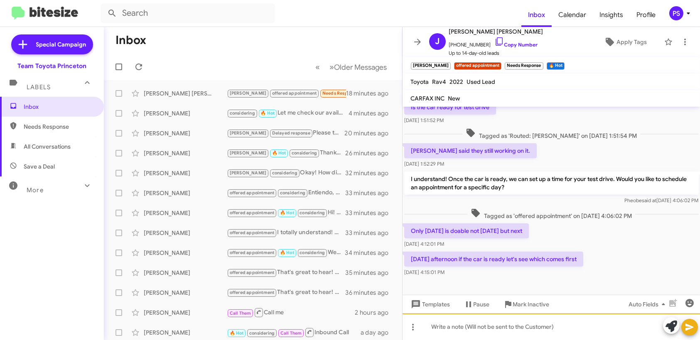
click at [517, 328] on div at bounding box center [552, 327] width 298 height 27
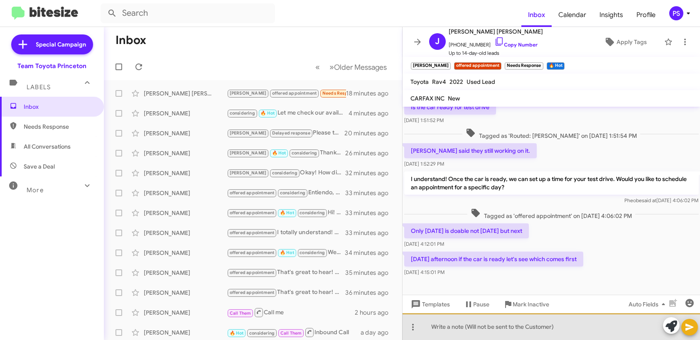
paste div
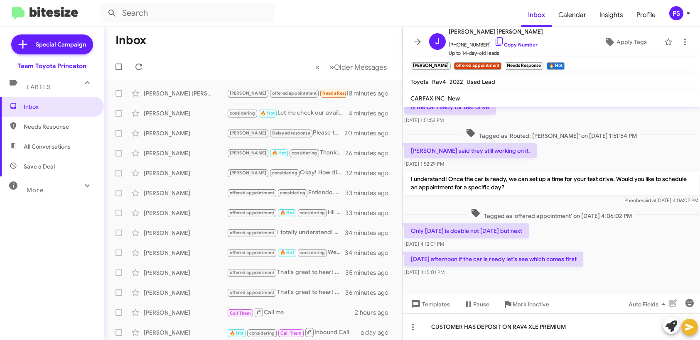
click at [684, 328] on button at bounding box center [689, 327] width 17 height 17
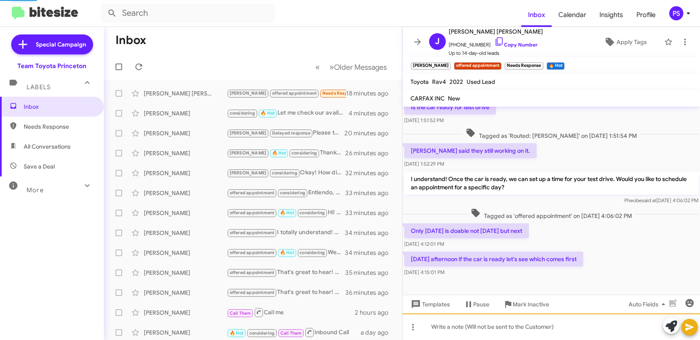
scroll to position [46, 0]
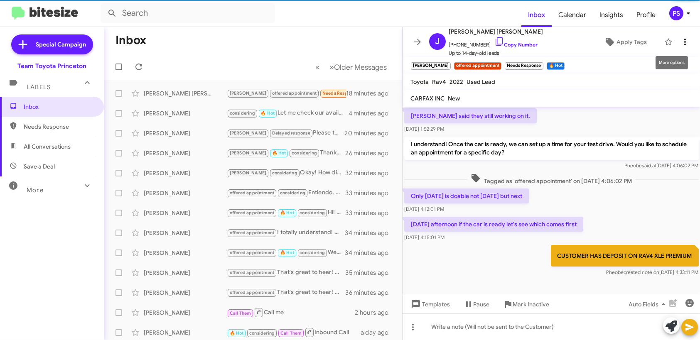
click at [684, 44] on icon at bounding box center [685, 42] width 2 height 7
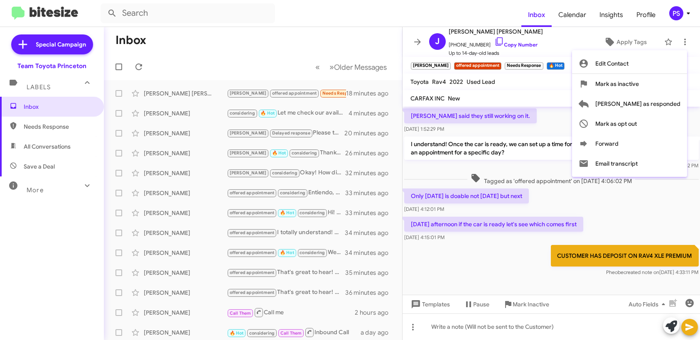
click at [549, 32] on div at bounding box center [350, 170] width 700 height 340
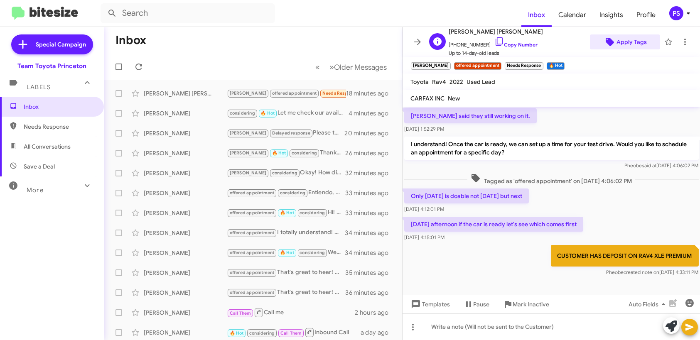
click at [624, 38] on span "Apply Tags" at bounding box center [632, 41] width 30 height 15
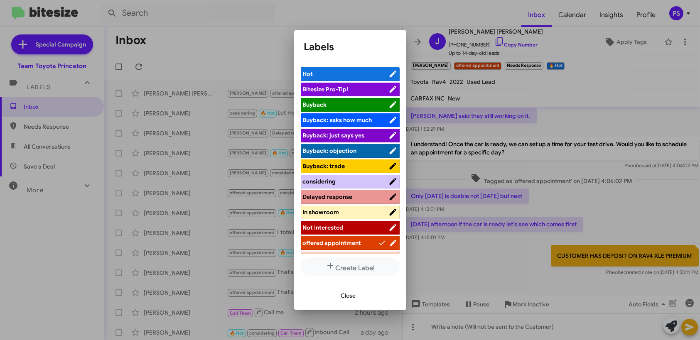
scroll to position [95, 0]
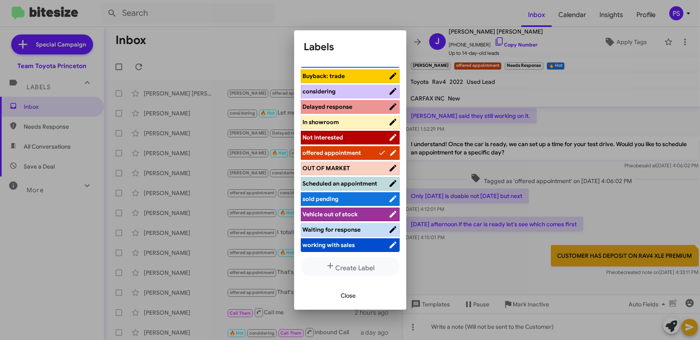
click at [356, 248] on span "working with sales" at bounding box center [346, 245] width 86 height 8
click at [350, 298] on span "Close" at bounding box center [348, 295] width 15 height 15
